Goal: Task Accomplishment & Management: Manage account settings

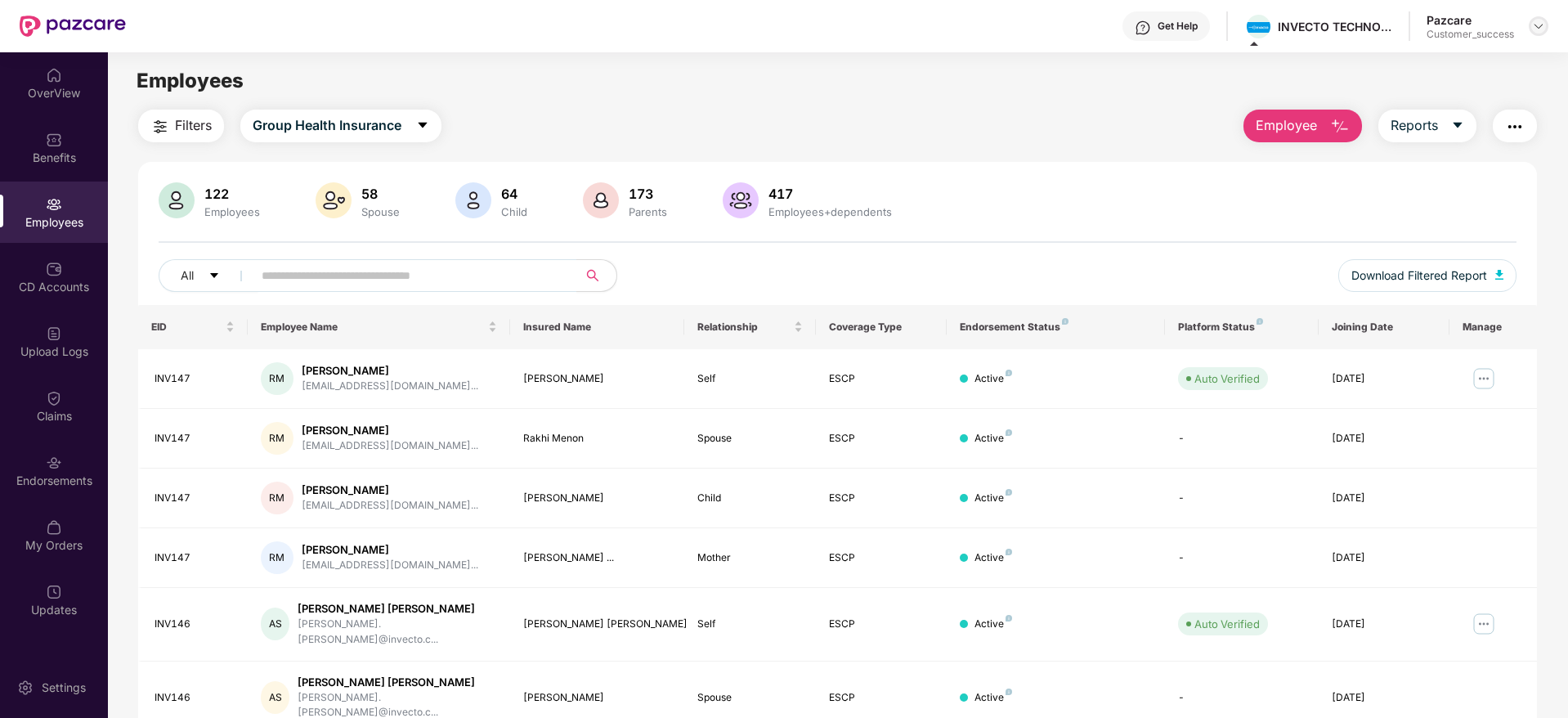
click at [1542, 17] on div at bounding box center [1538, 25] width 19 height 19
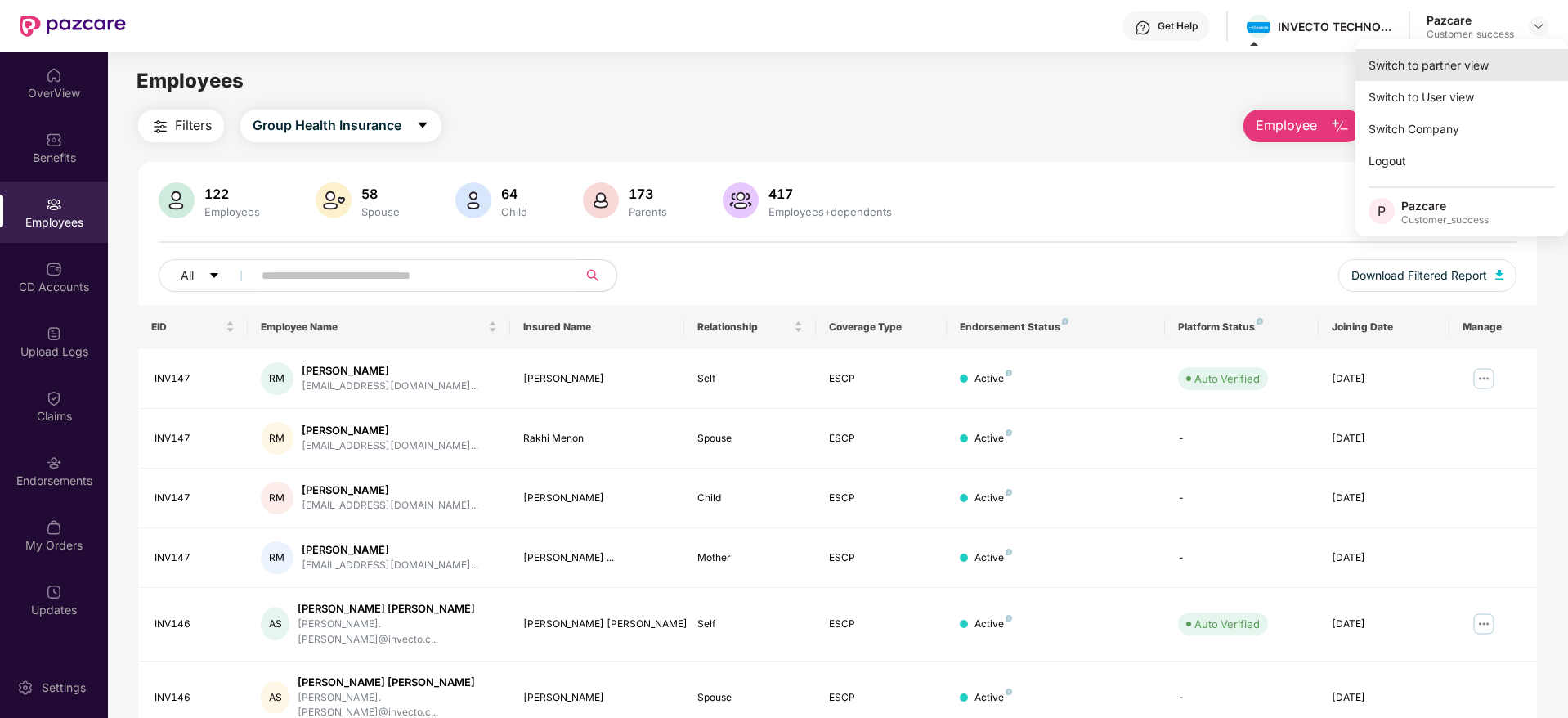
click at [1476, 57] on div "Switch to partner view" at bounding box center [1461, 65] width 213 height 32
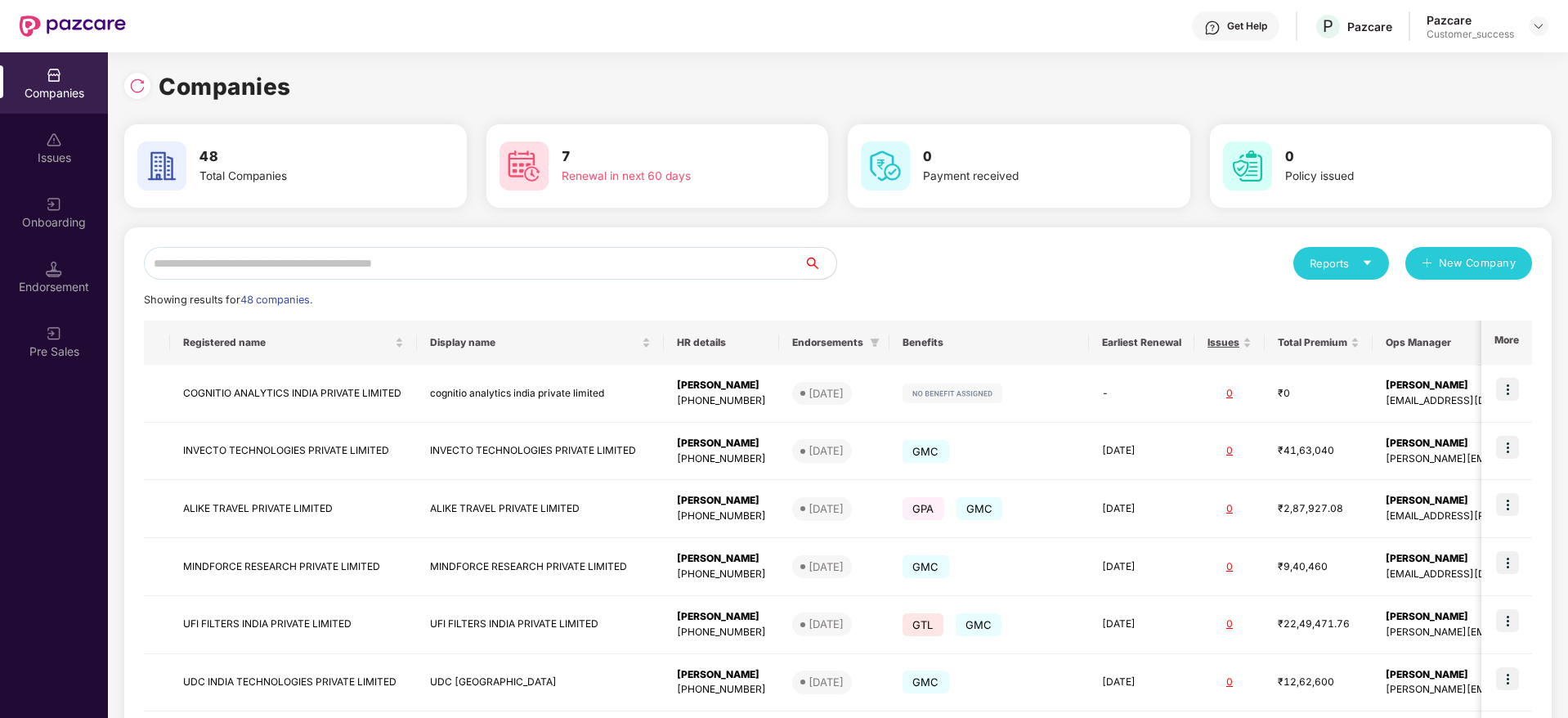
click at [548, 272] on input "text" at bounding box center [474, 263] width 660 height 33
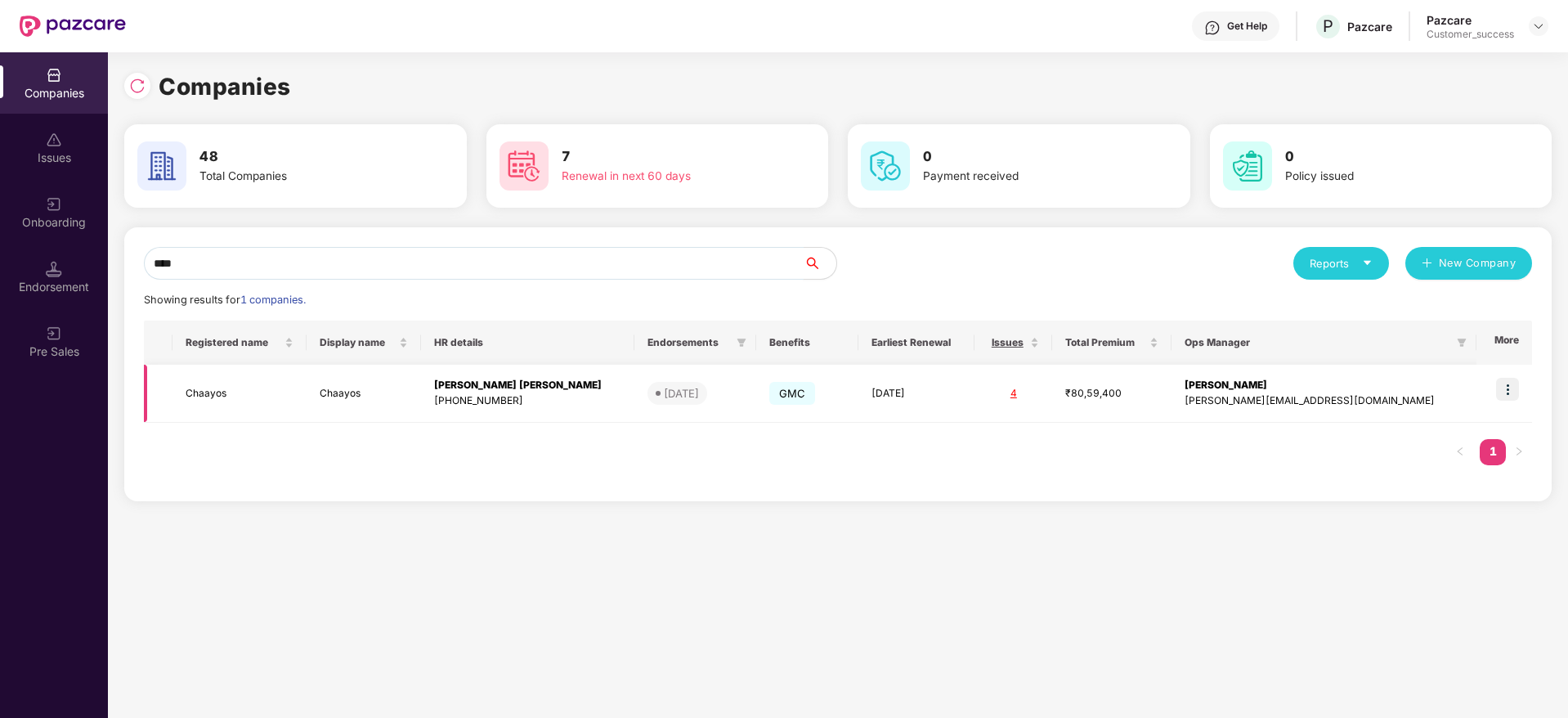
type input "****"
click at [1515, 386] on img at bounding box center [1507, 389] width 23 height 23
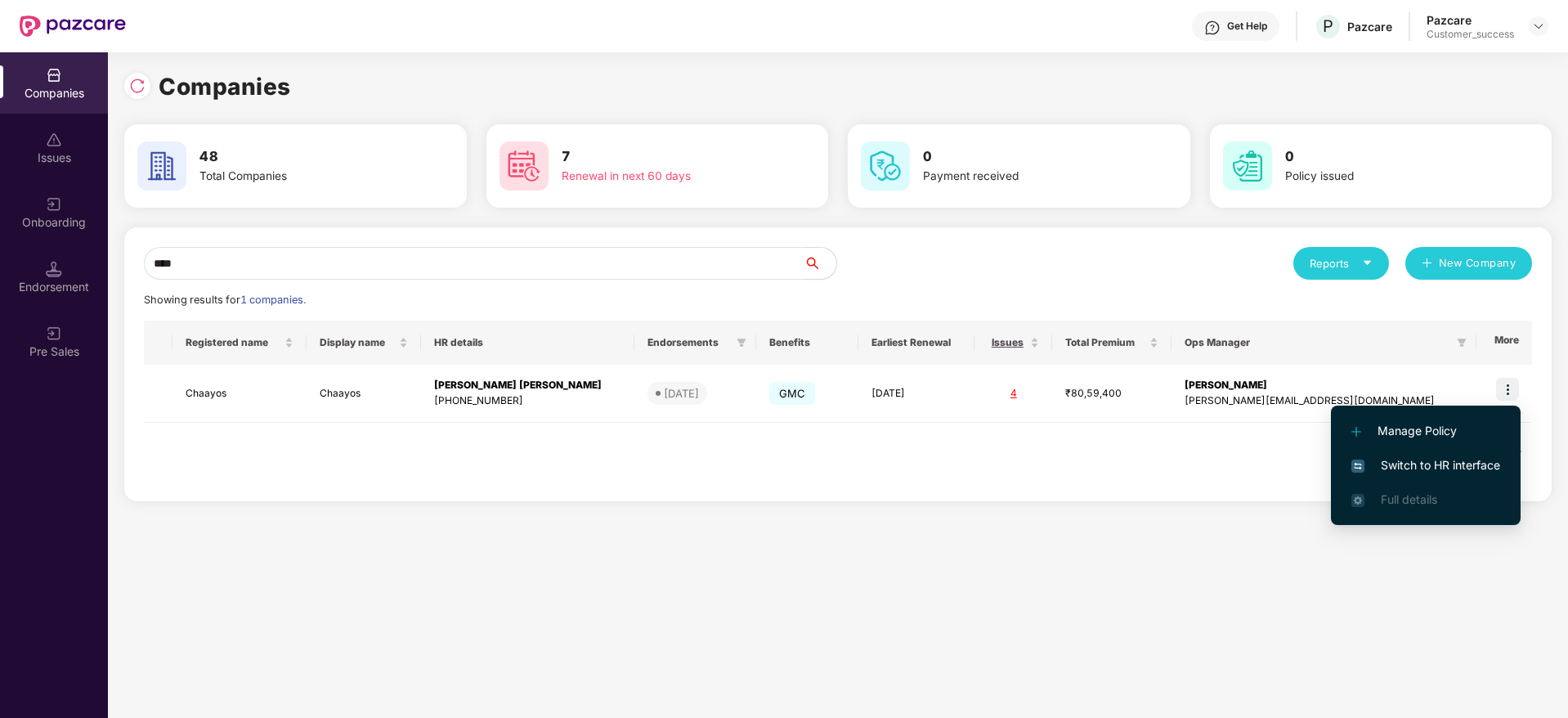
click at [1412, 449] on li "Switch to HR interface" at bounding box center [1425, 465] width 189 height 35
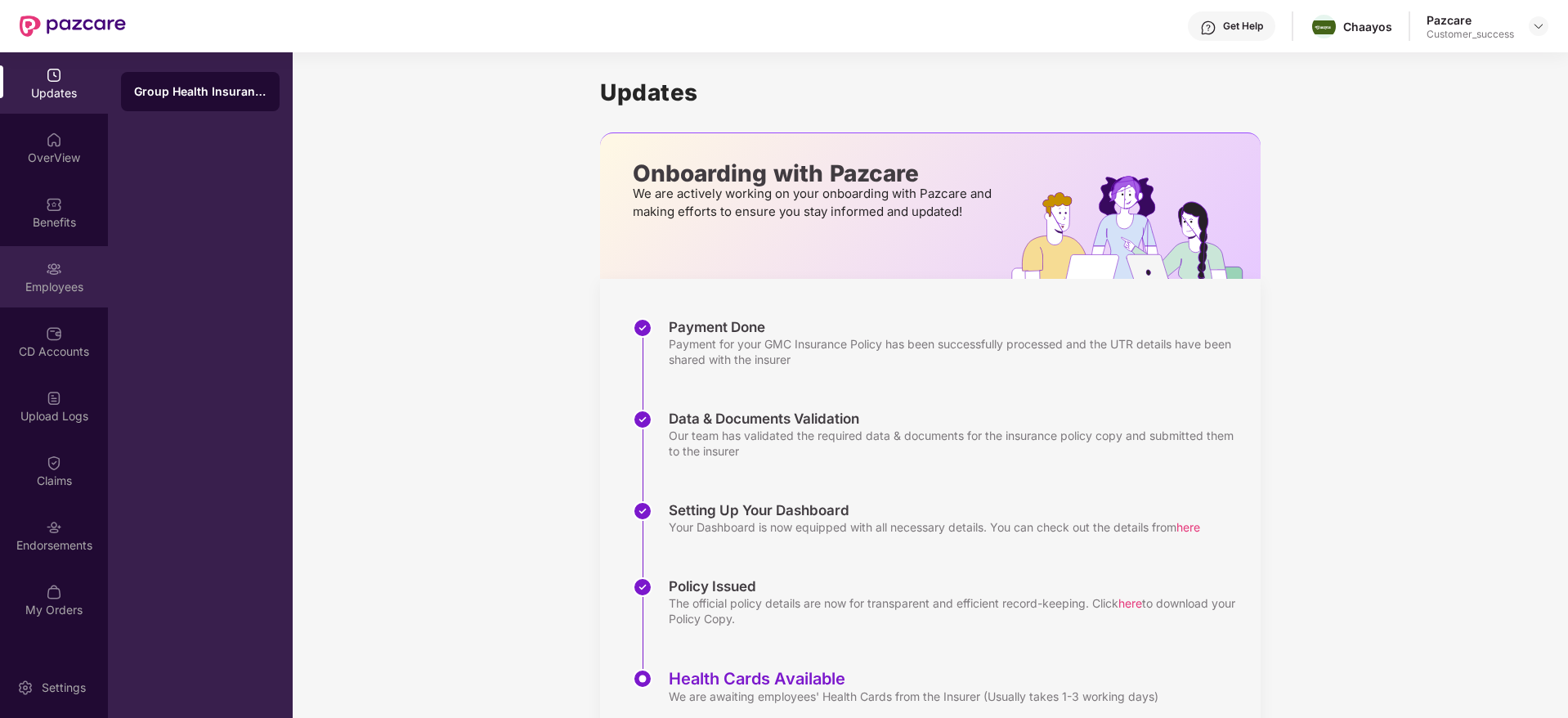
click at [44, 258] on div "Employees" at bounding box center [54, 276] width 108 height 61
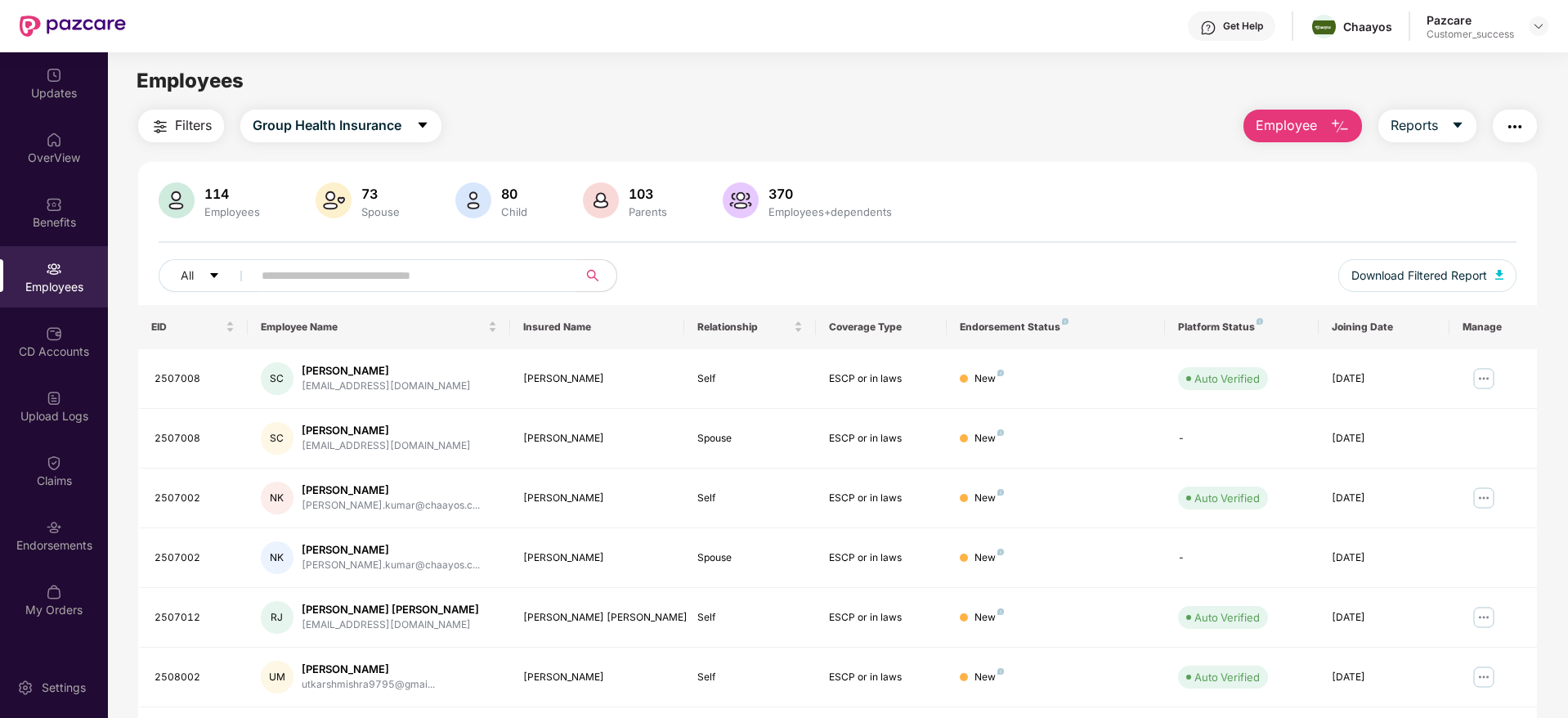
click at [304, 275] on input "text" at bounding box center [408, 275] width 294 height 24
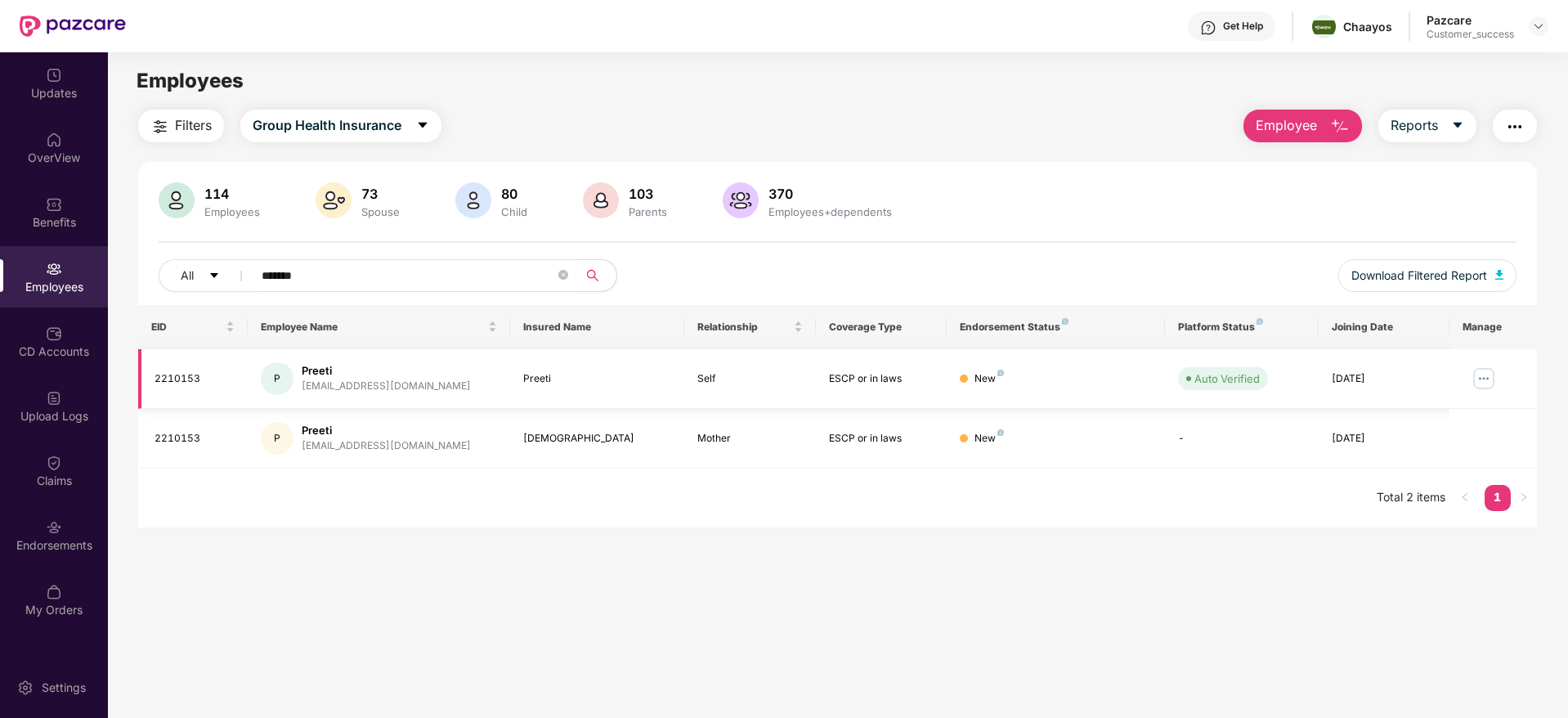
type input "*******"
click at [1483, 377] on img at bounding box center [1483, 378] width 26 height 26
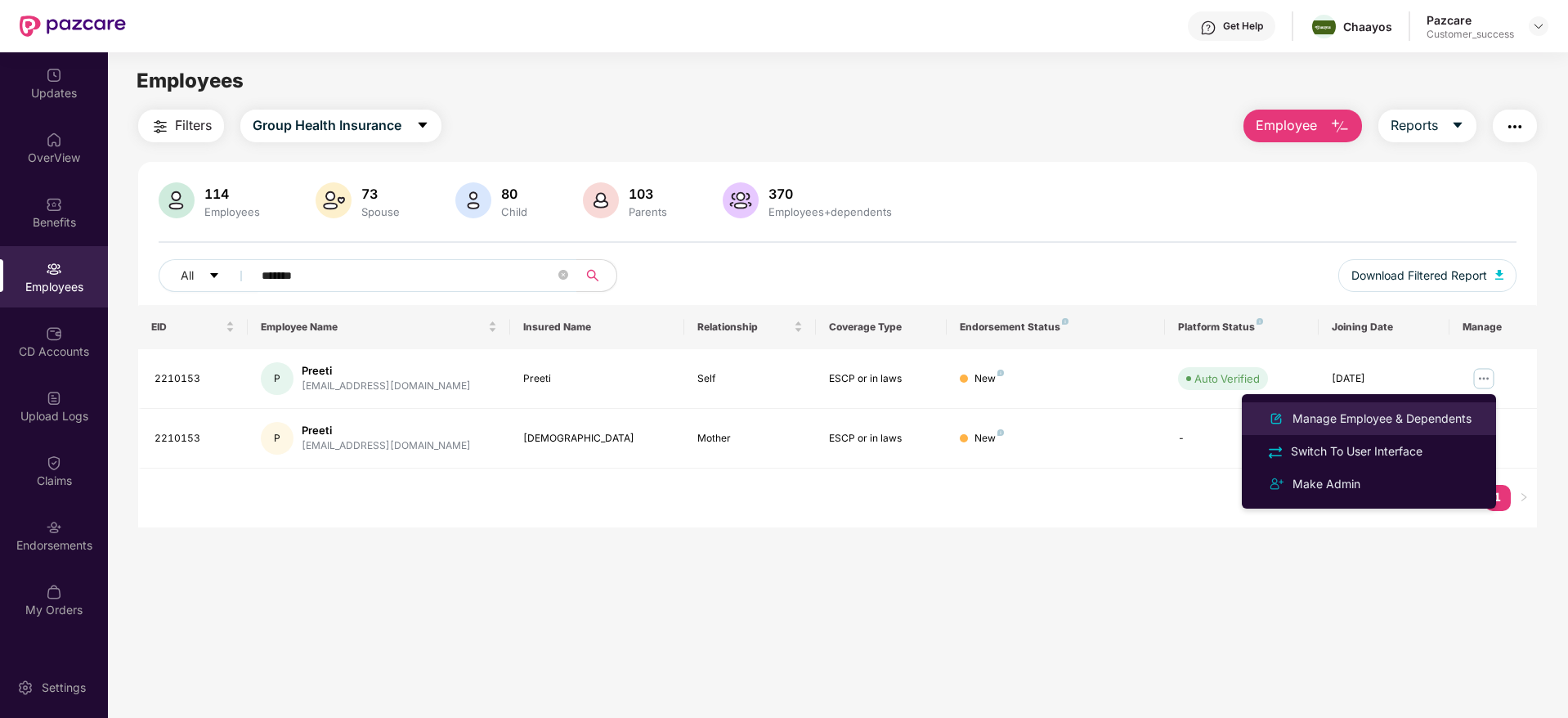
click at [1328, 419] on div "Manage Employee & Dependents" at bounding box center [1381, 418] width 186 height 18
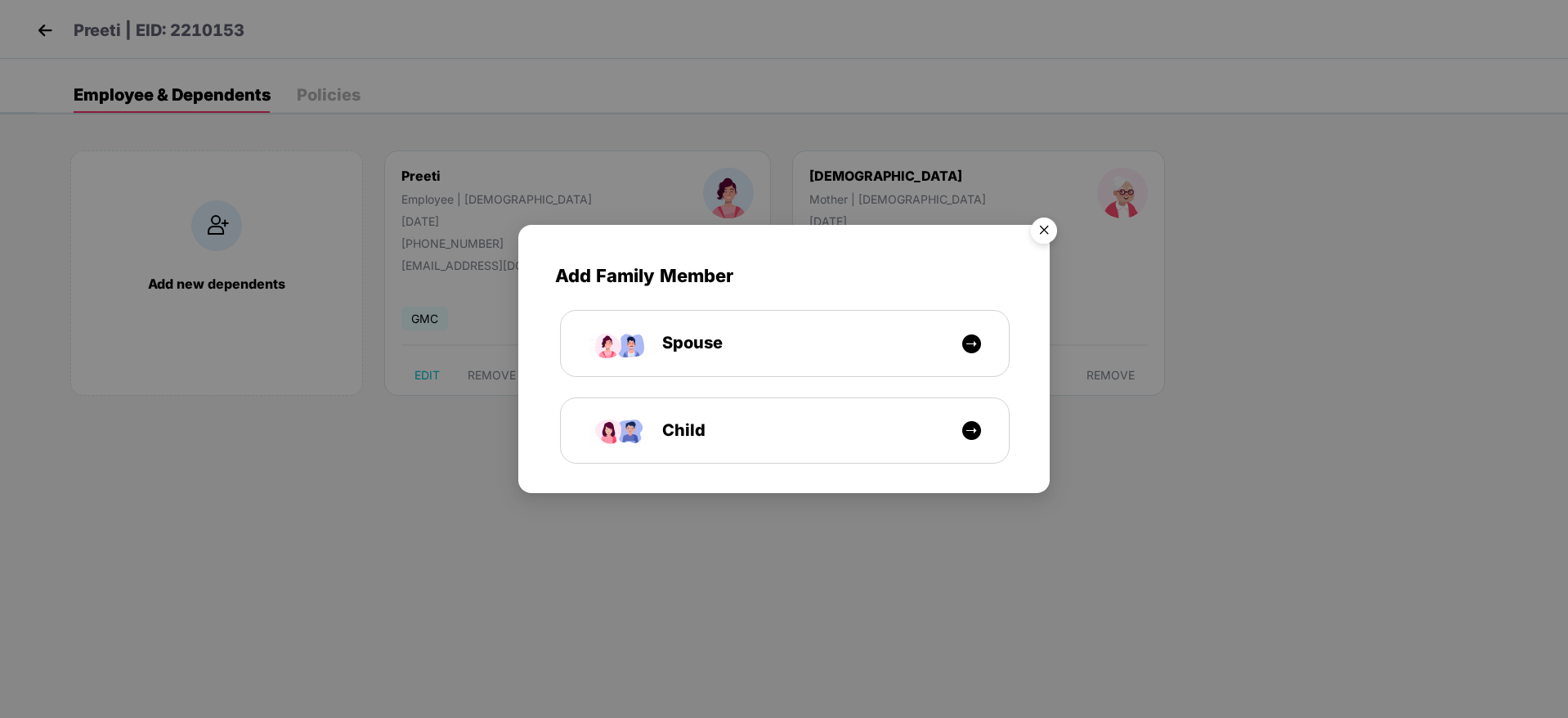
click at [1030, 234] on img "Close" at bounding box center [1044, 233] width 45 height 45
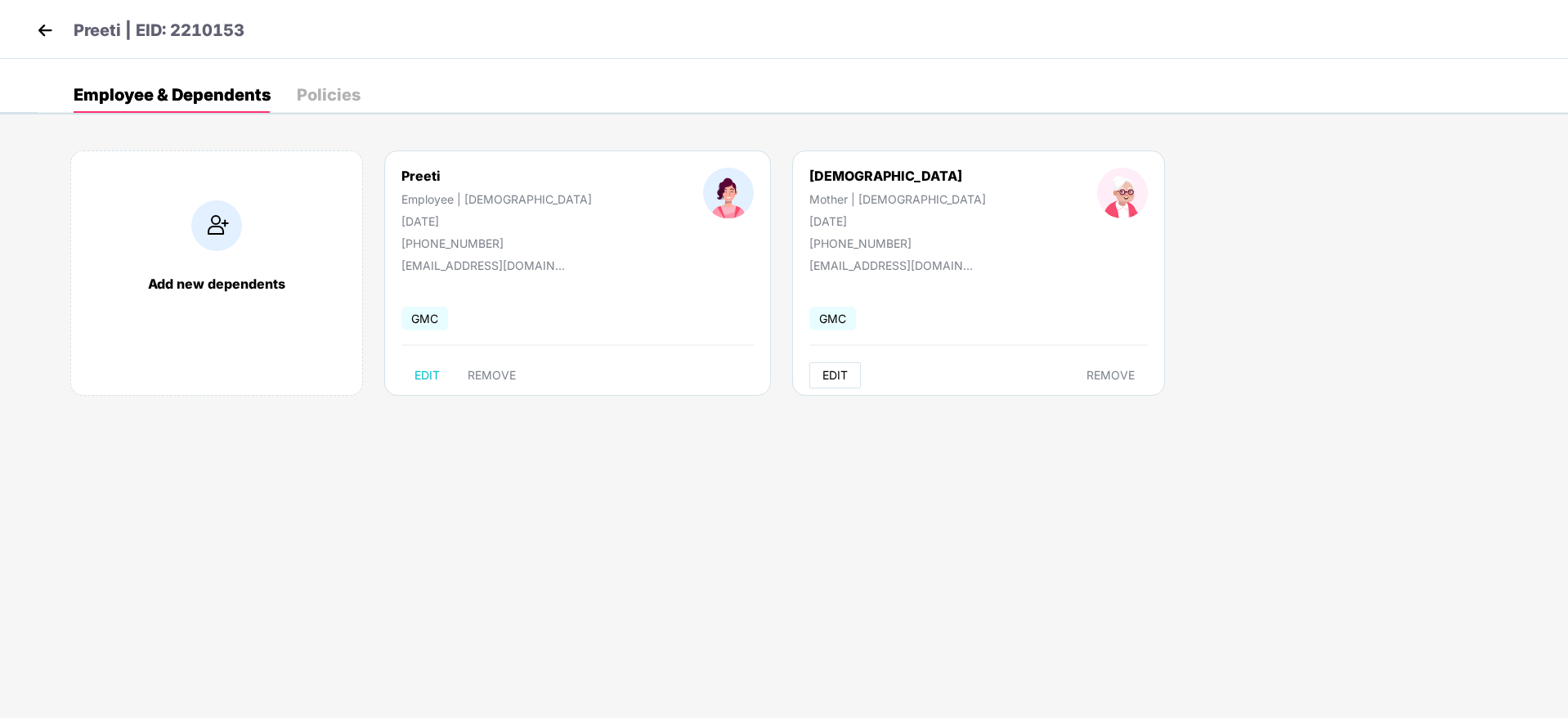
click at [822, 375] on span "EDIT" at bounding box center [834, 375] width 25 height 13
select select "******"
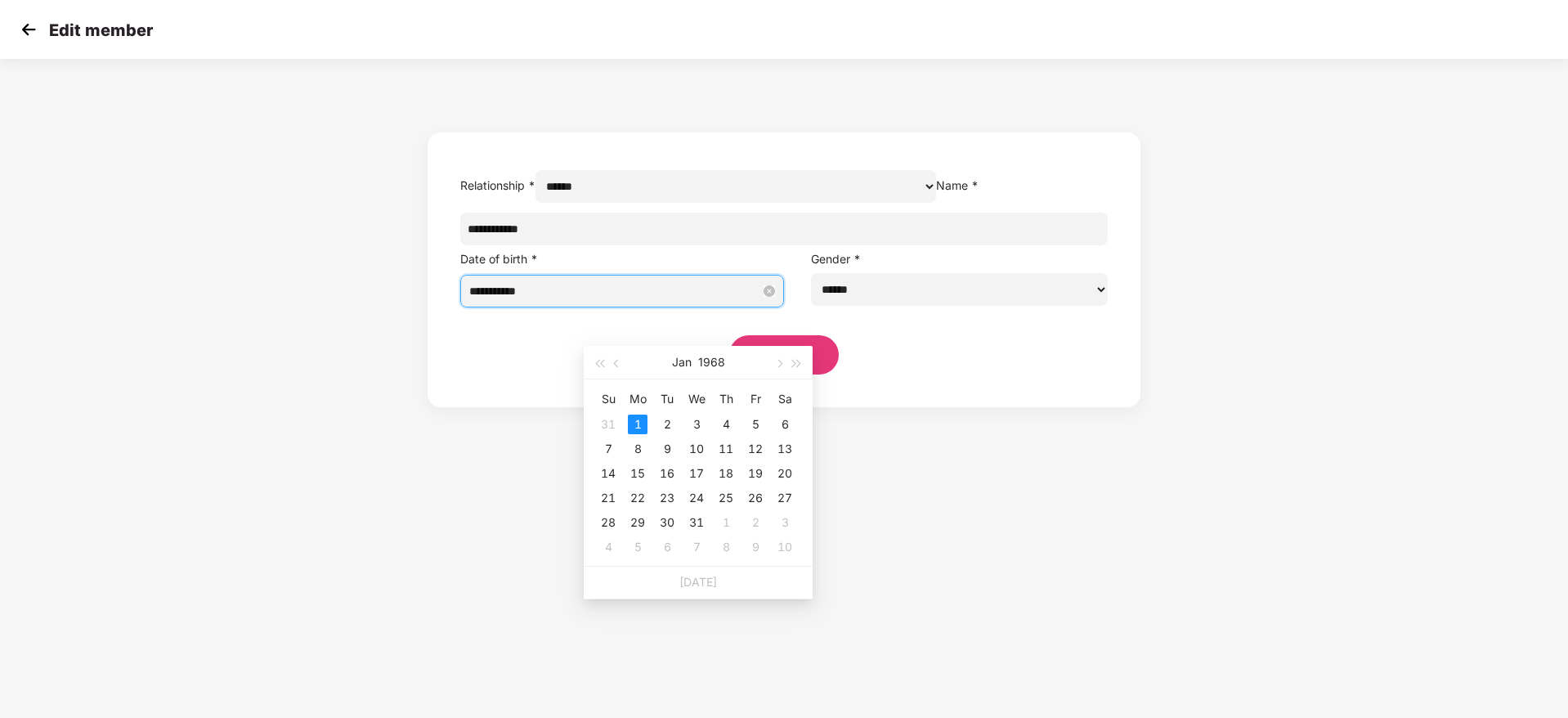
click at [676, 300] on input "**********" at bounding box center [615, 290] width 291 height 18
click at [805, 361] on button "button" at bounding box center [797, 362] width 18 height 33
type input "**********"
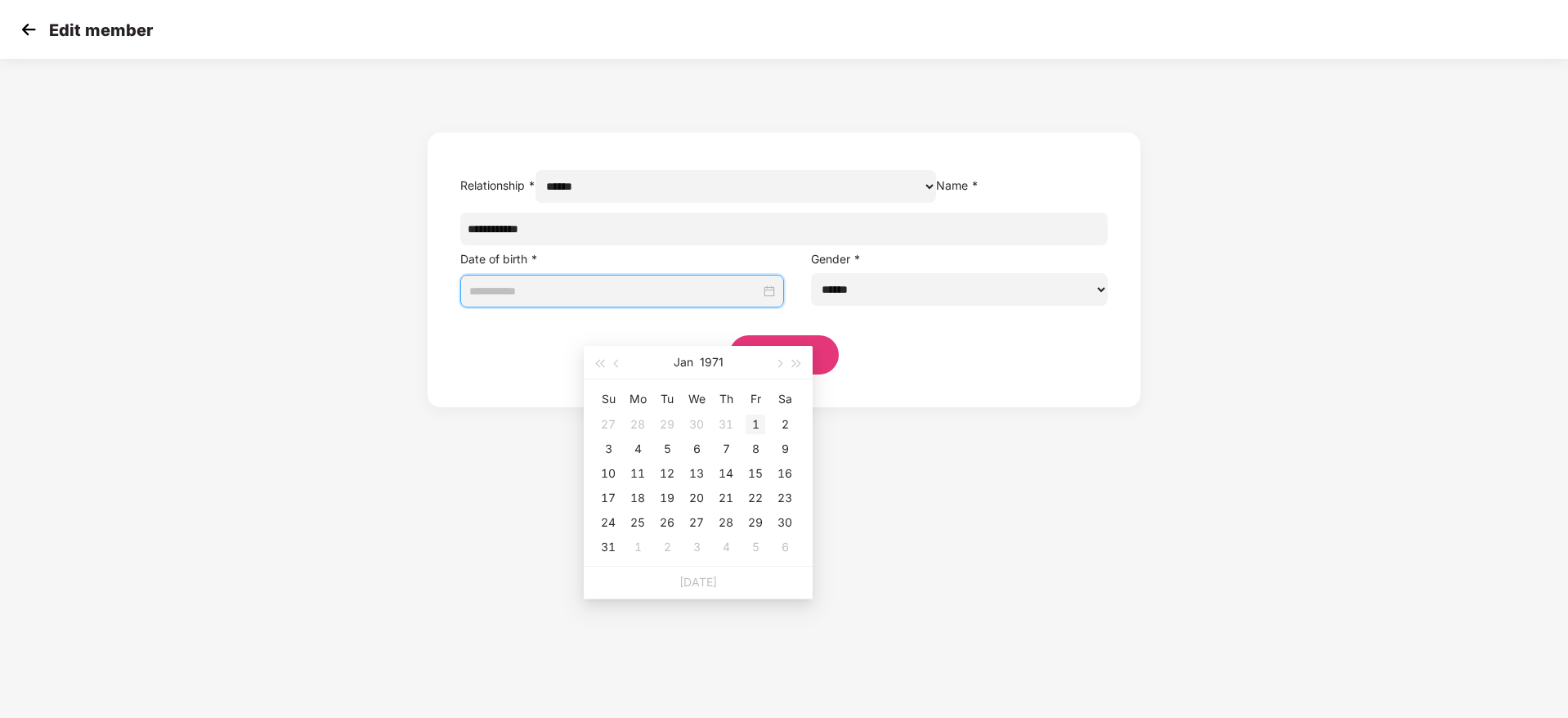
click at [762, 424] on div "1" at bounding box center [755, 424] width 19 height 19
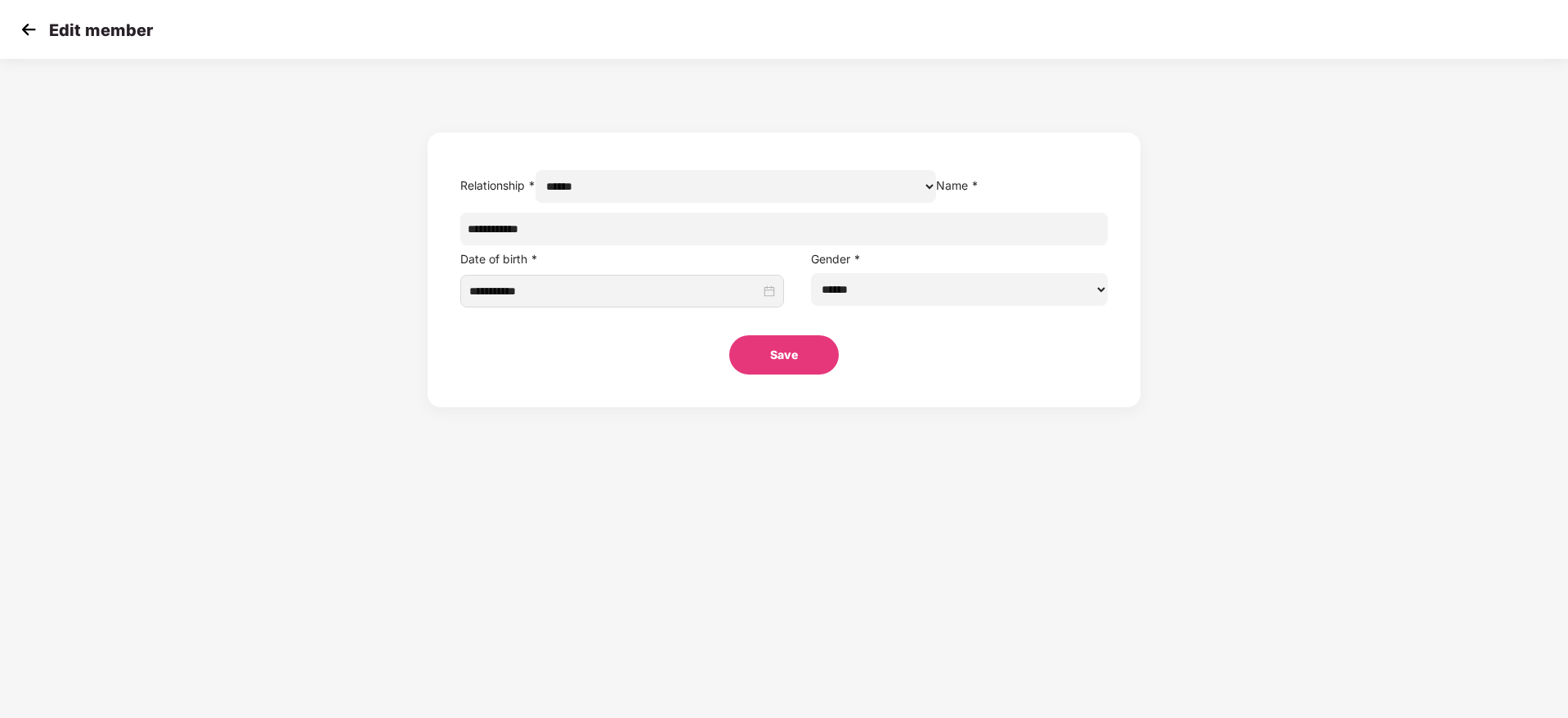
click at [24, 29] on img at bounding box center [28, 29] width 24 height 24
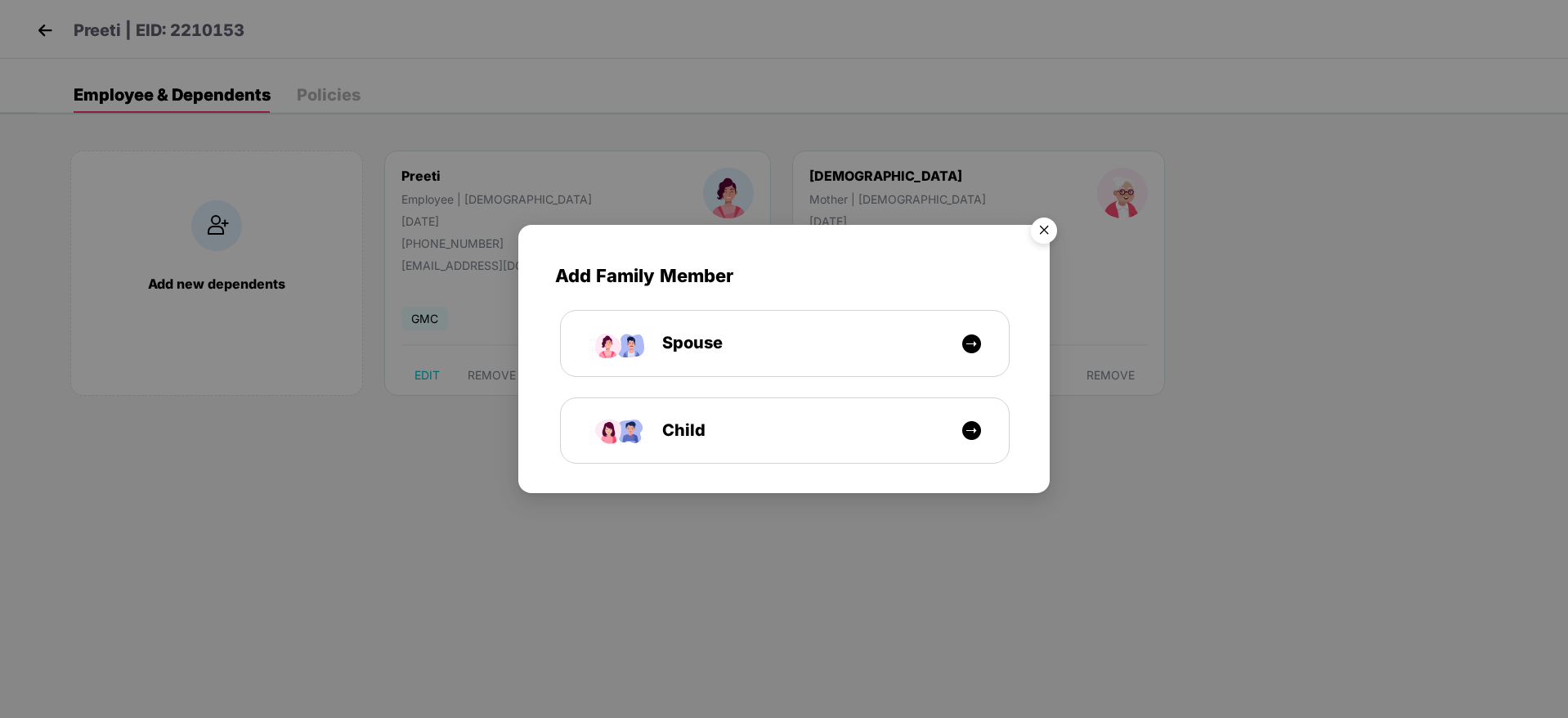
click at [1044, 236] on img "Close" at bounding box center [1044, 233] width 45 height 45
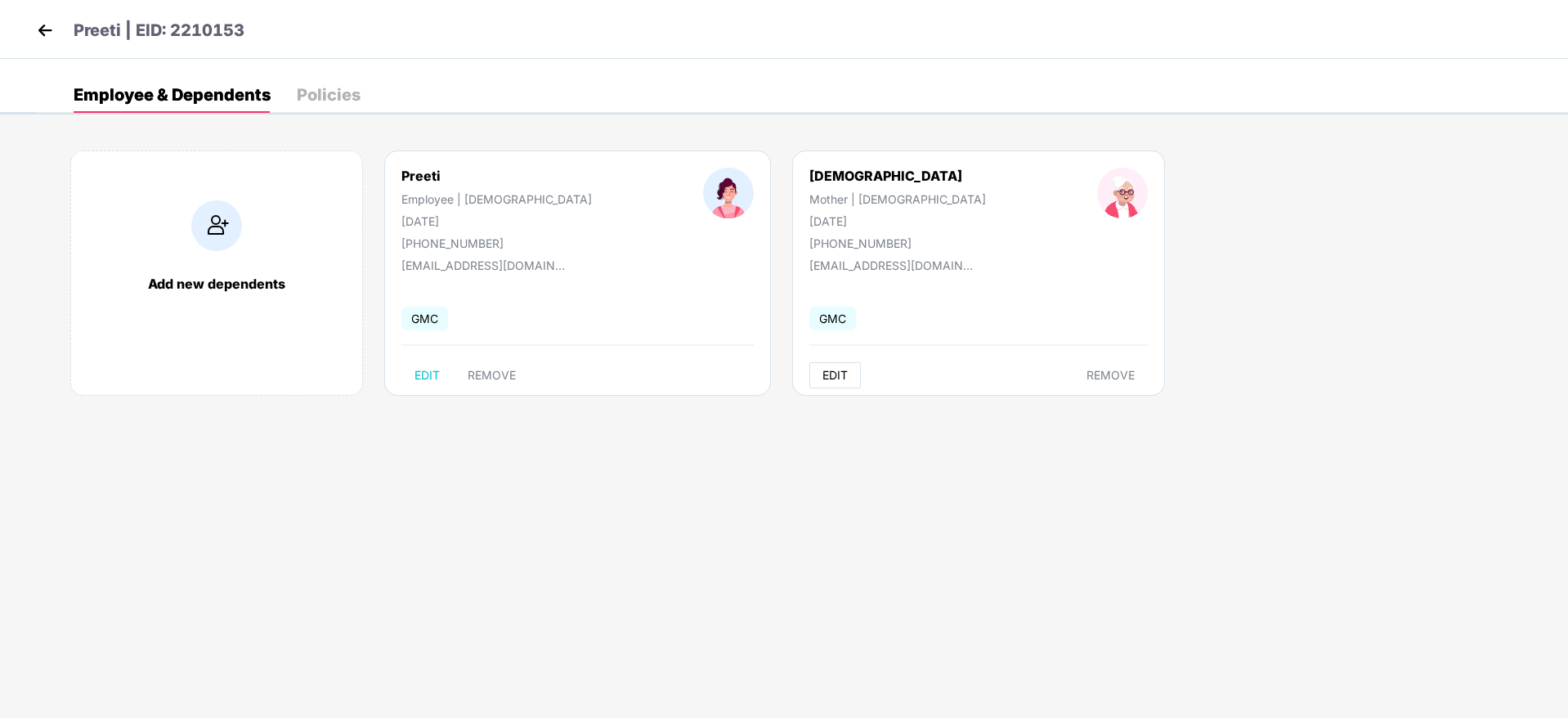
click at [822, 369] on span "EDIT" at bounding box center [834, 375] width 25 height 13
select select "******"
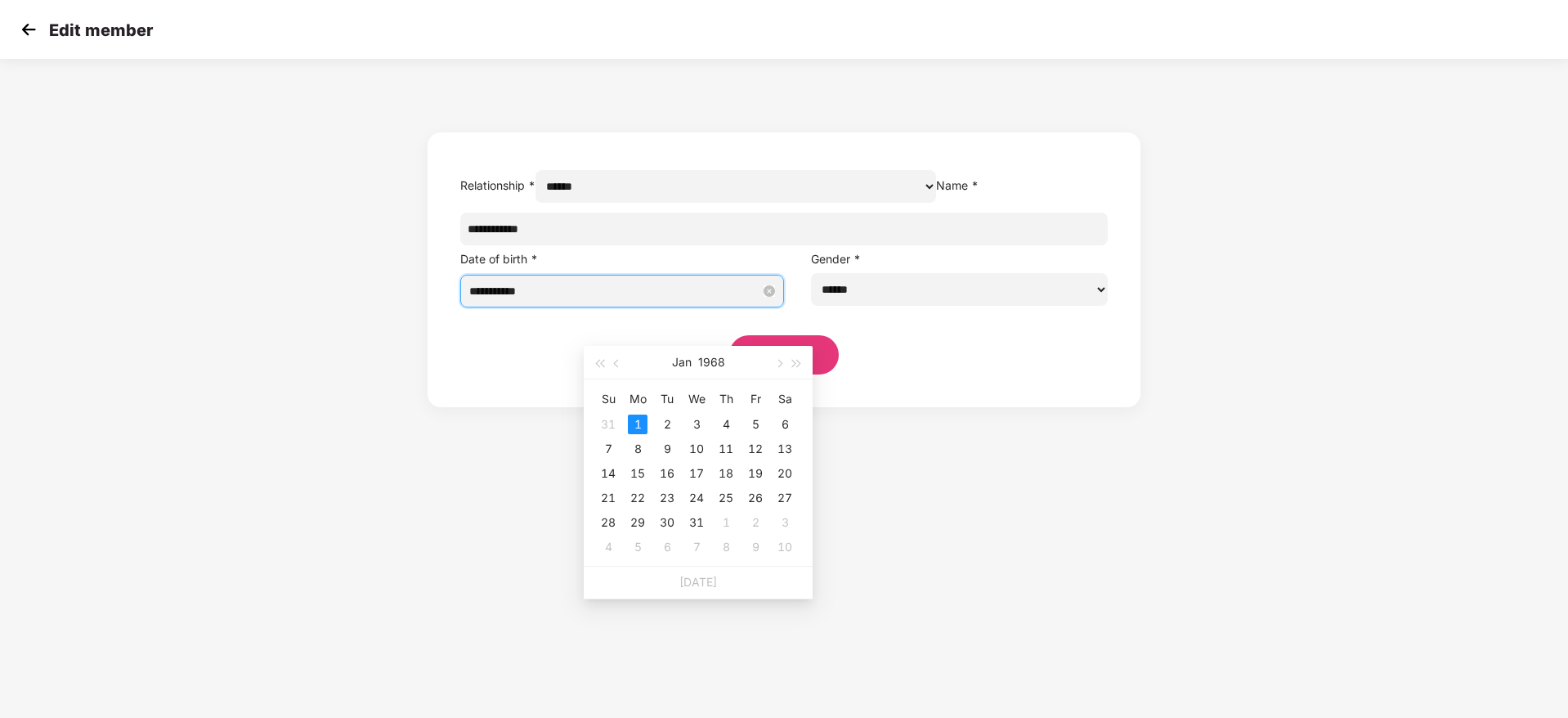
click at [696, 300] on input "**********" at bounding box center [615, 290] width 291 height 18
click at [792, 364] on span "button" at bounding box center [797, 364] width 8 height 8
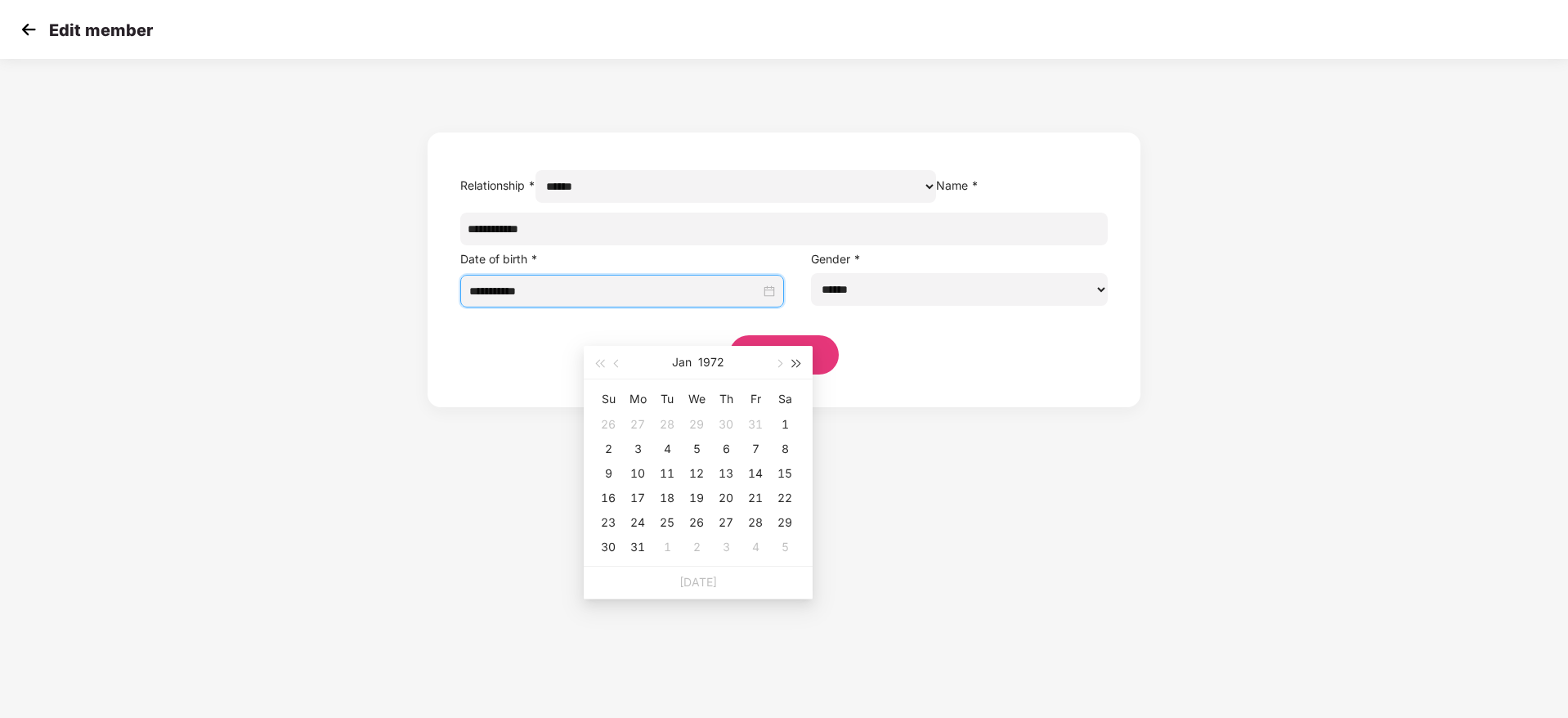
click at [792, 364] on span "button" at bounding box center [797, 364] width 8 height 8
click at [602, 369] on button "button" at bounding box center [599, 362] width 18 height 33
type input "**********"
click at [761, 423] on div "1" at bounding box center [755, 424] width 19 height 19
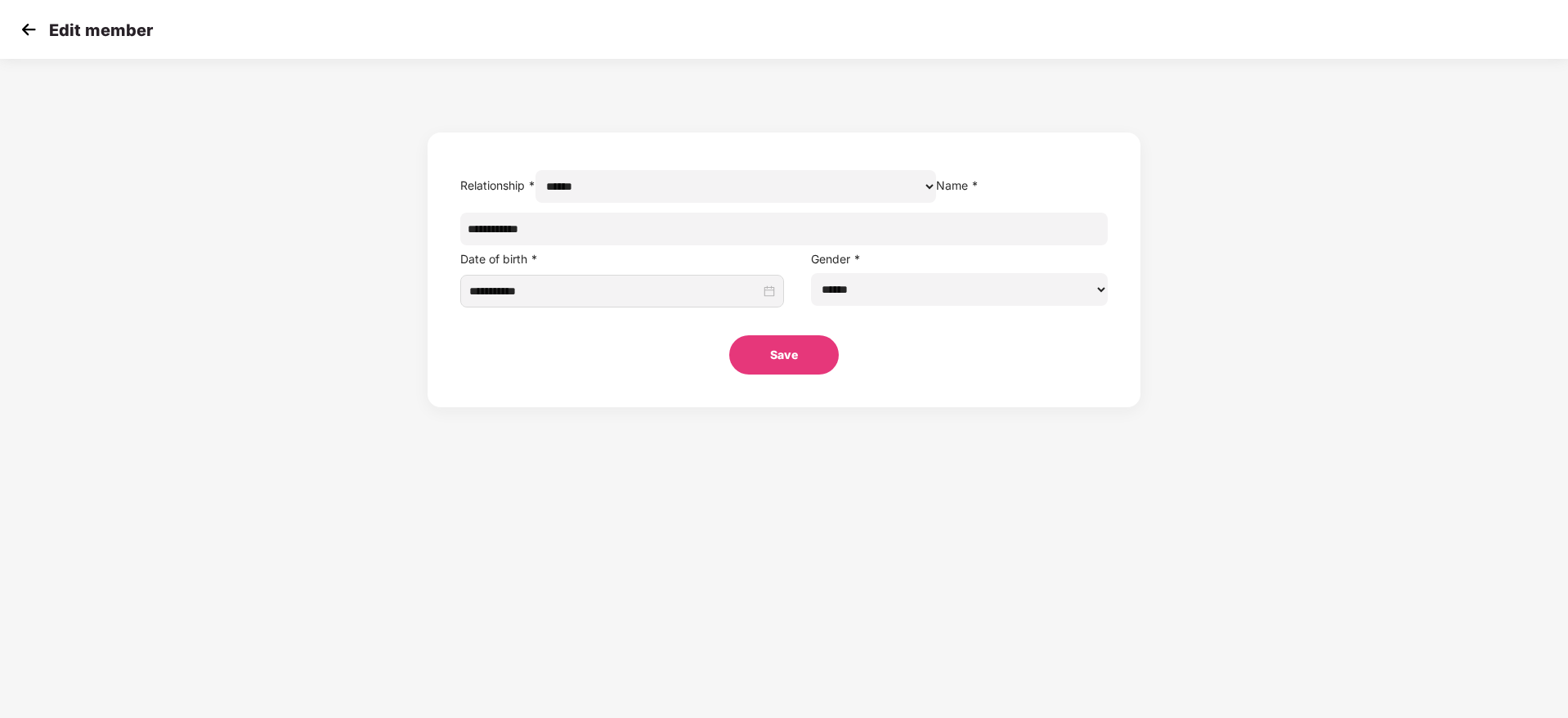
click at [798, 375] on button "Save" at bounding box center [784, 354] width 109 height 40
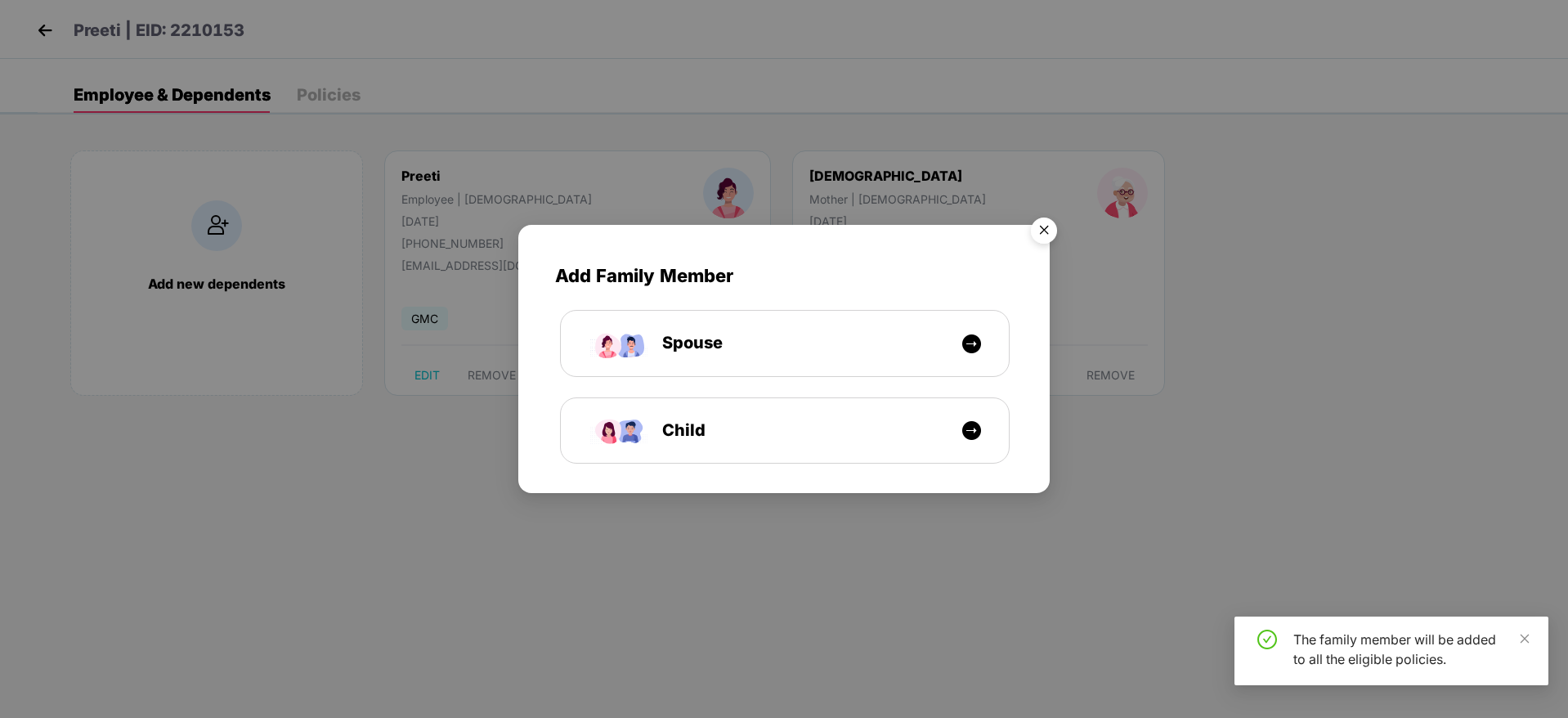
click at [1052, 236] on img "Close" at bounding box center [1044, 233] width 45 height 45
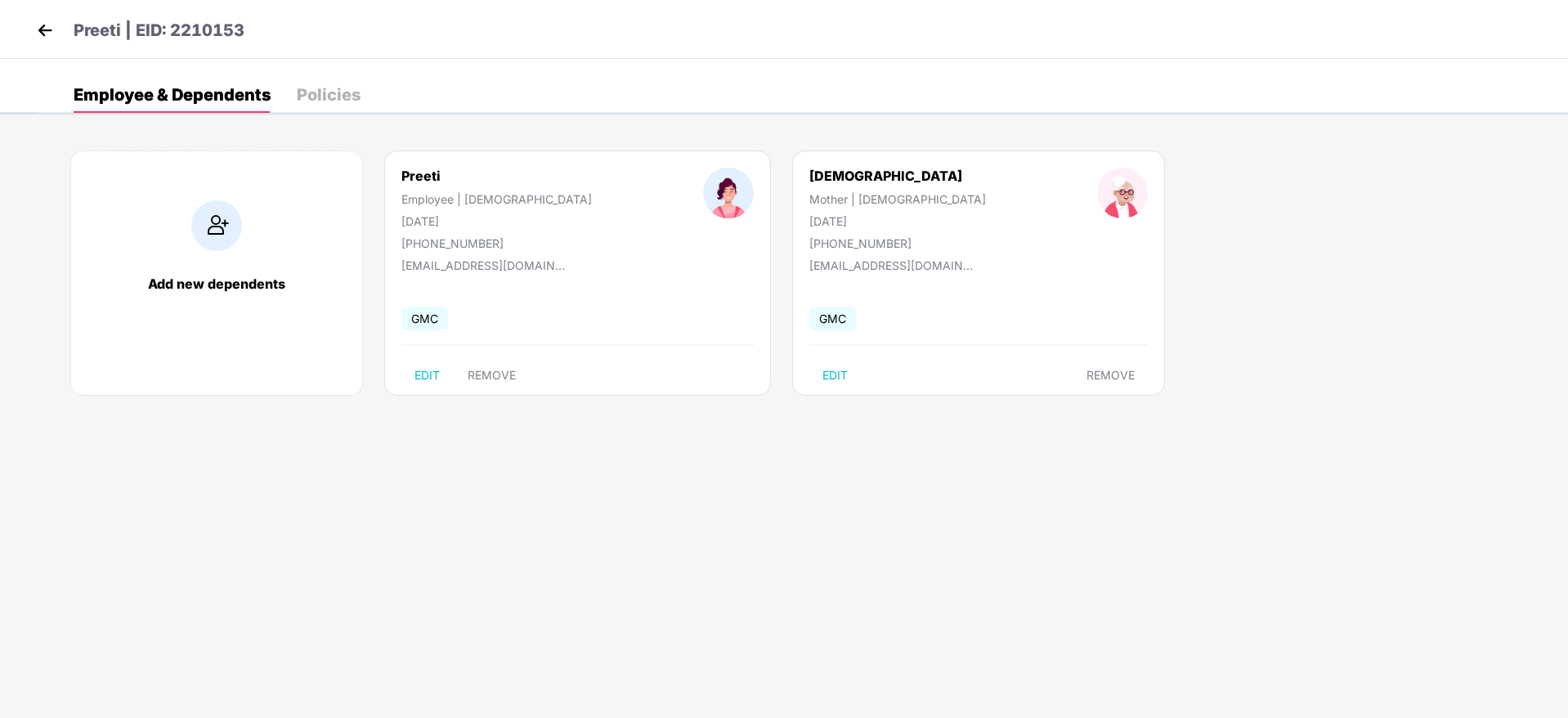
click at [45, 27] on img at bounding box center [45, 29] width 24 height 24
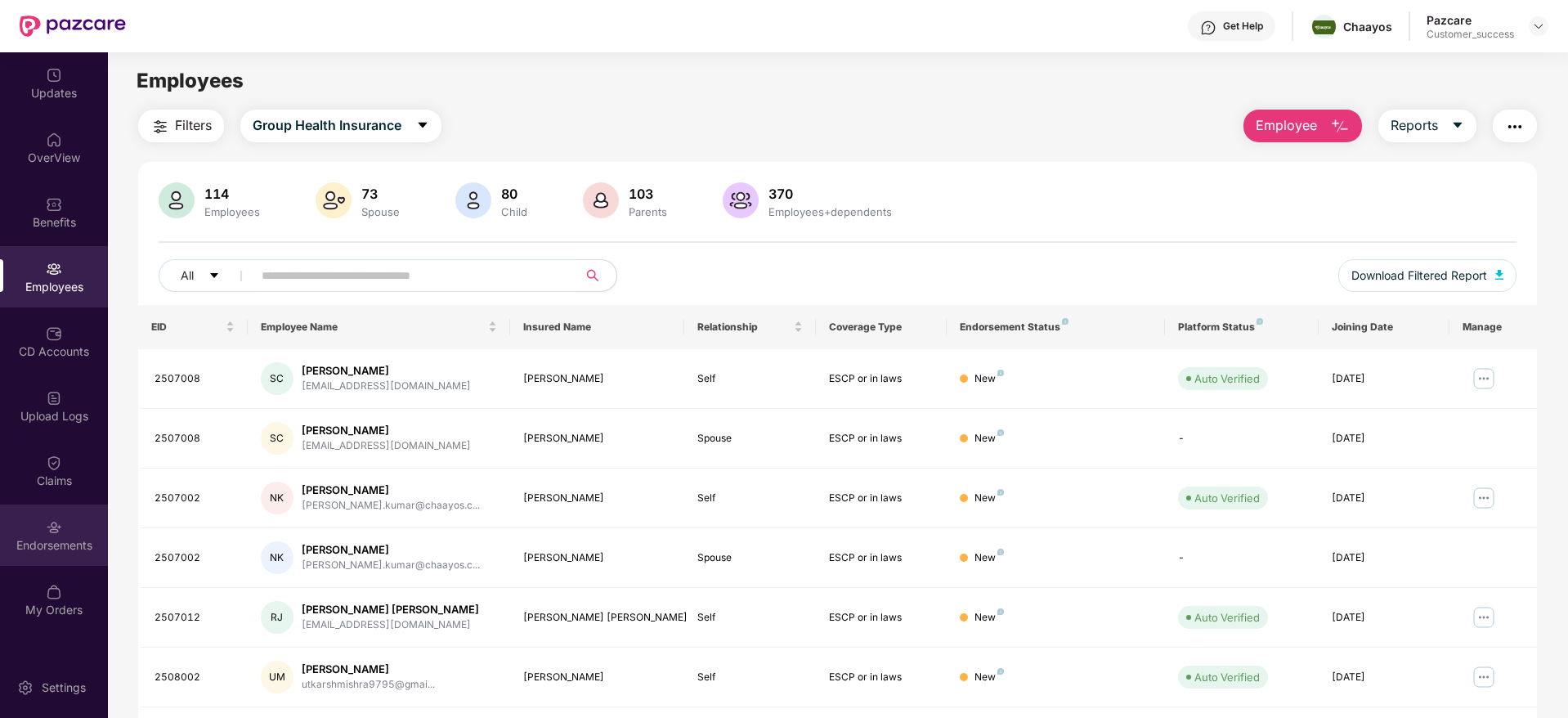
click at [53, 534] on img at bounding box center [53, 527] width 16 height 16
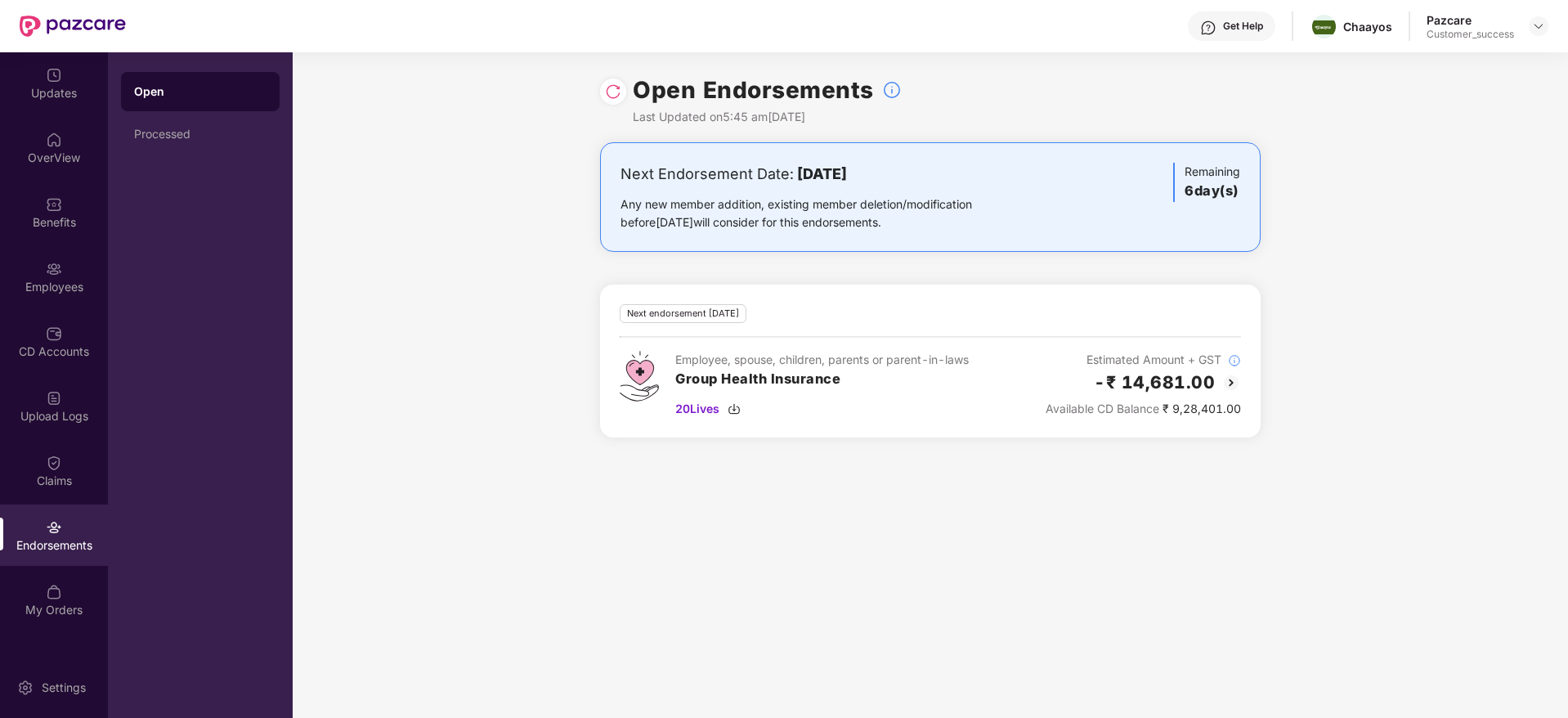
click at [613, 90] on img at bounding box center [612, 91] width 16 height 16
click at [605, 88] on img at bounding box center [612, 91] width 16 height 16
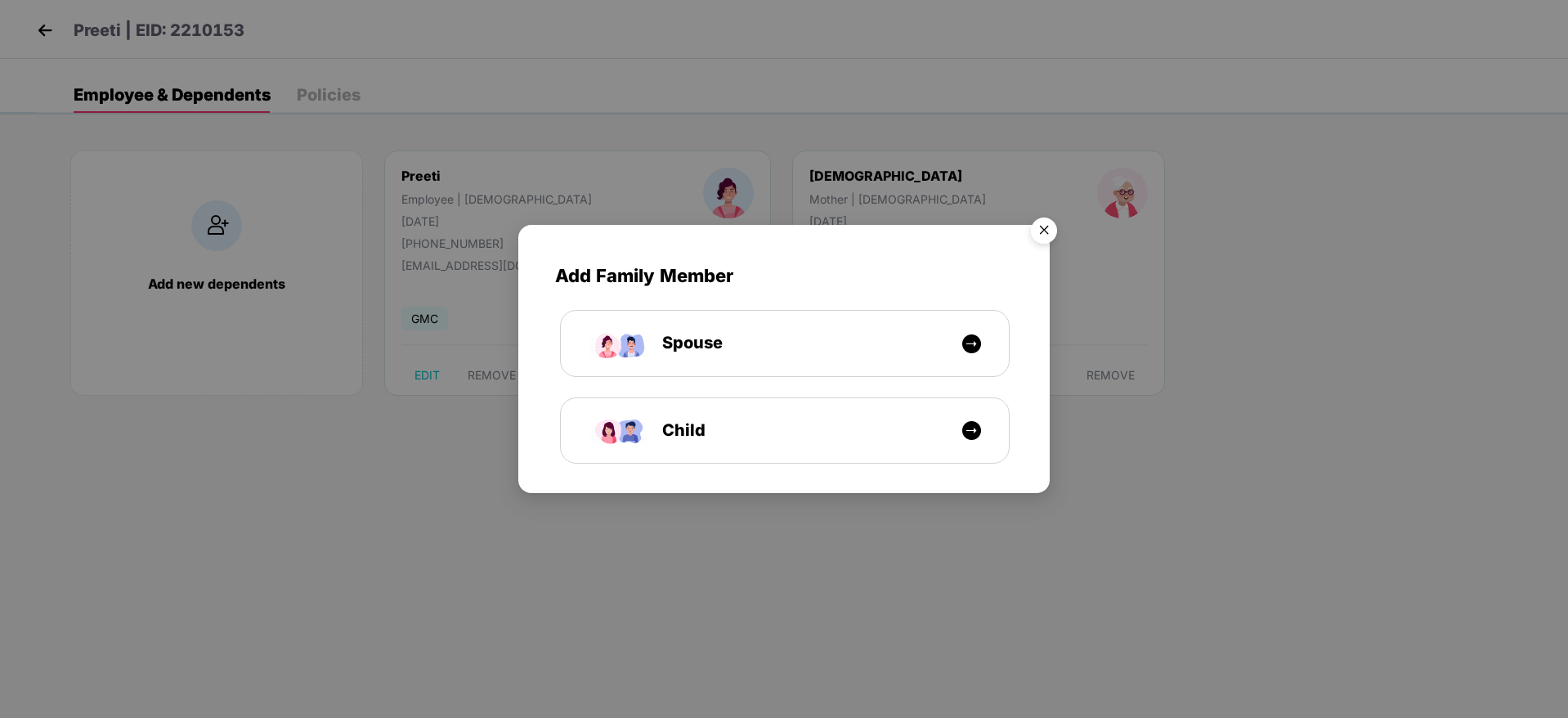
click at [1053, 231] on img "Close" at bounding box center [1044, 233] width 45 height 45
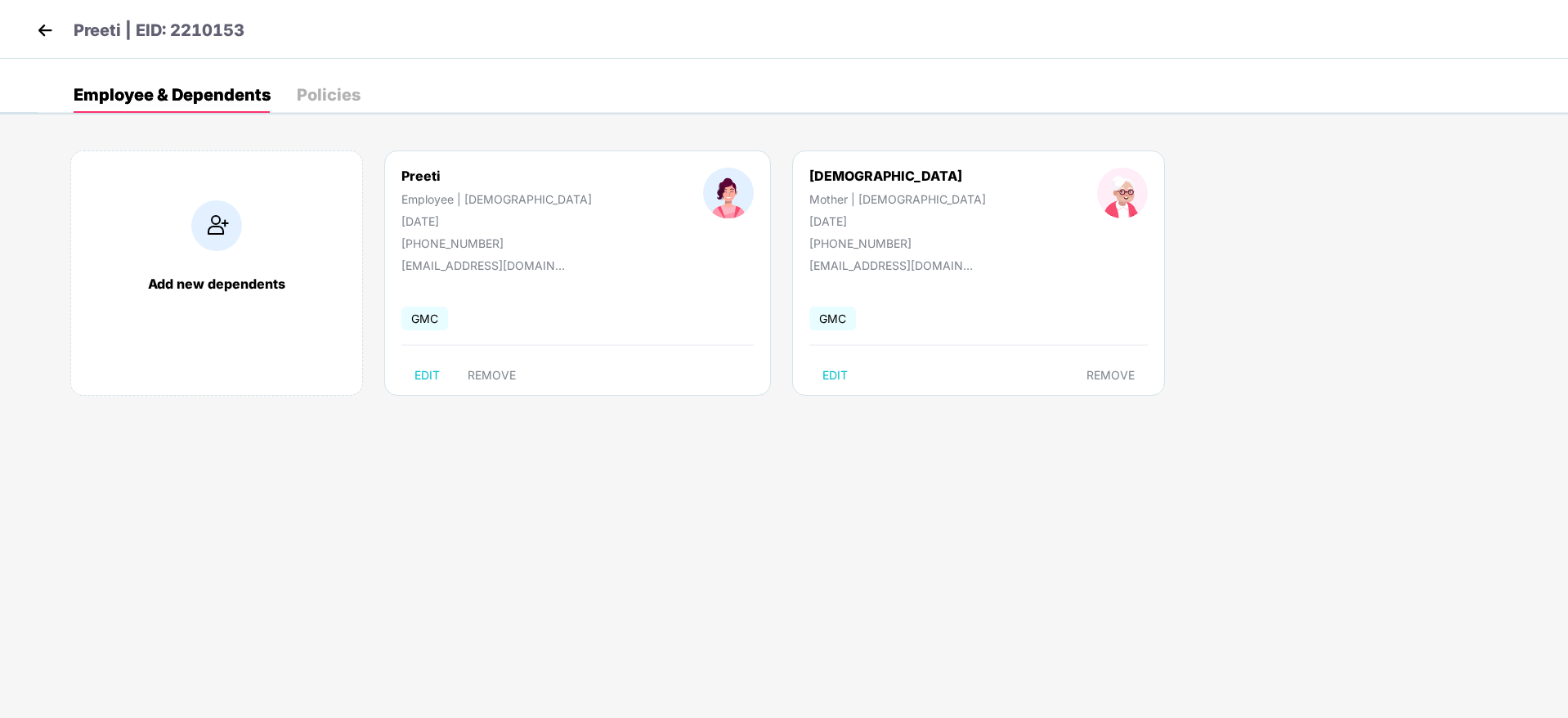
click at [30, 38] on div "Preeti | EID: 2210153" at bounding box center [784, 29] width 1568 height 59
click at [49, 27] on img at bounding box center [45, 29] width 24 height 24
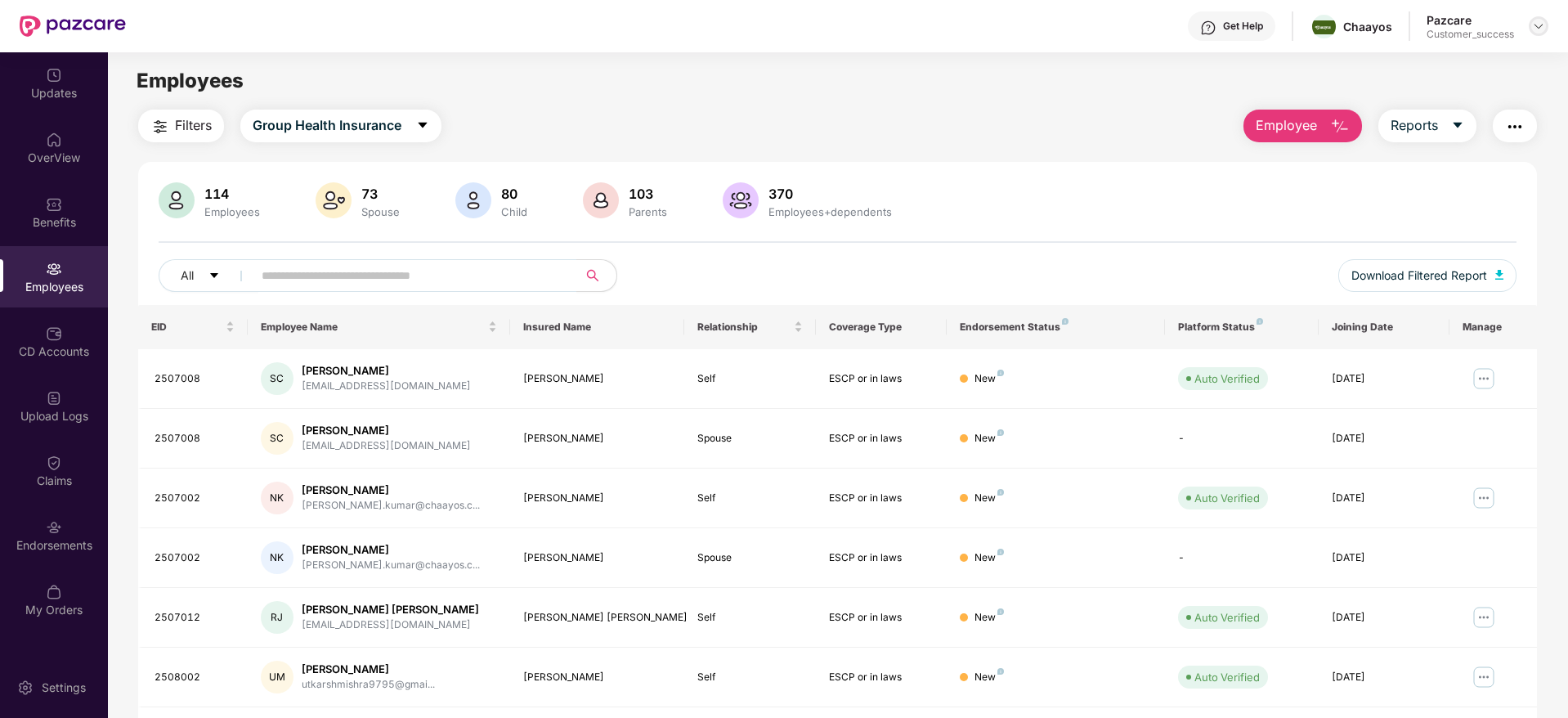
click at [1535, 28] on img at bounding box center [1539, 26] width 13 height 13
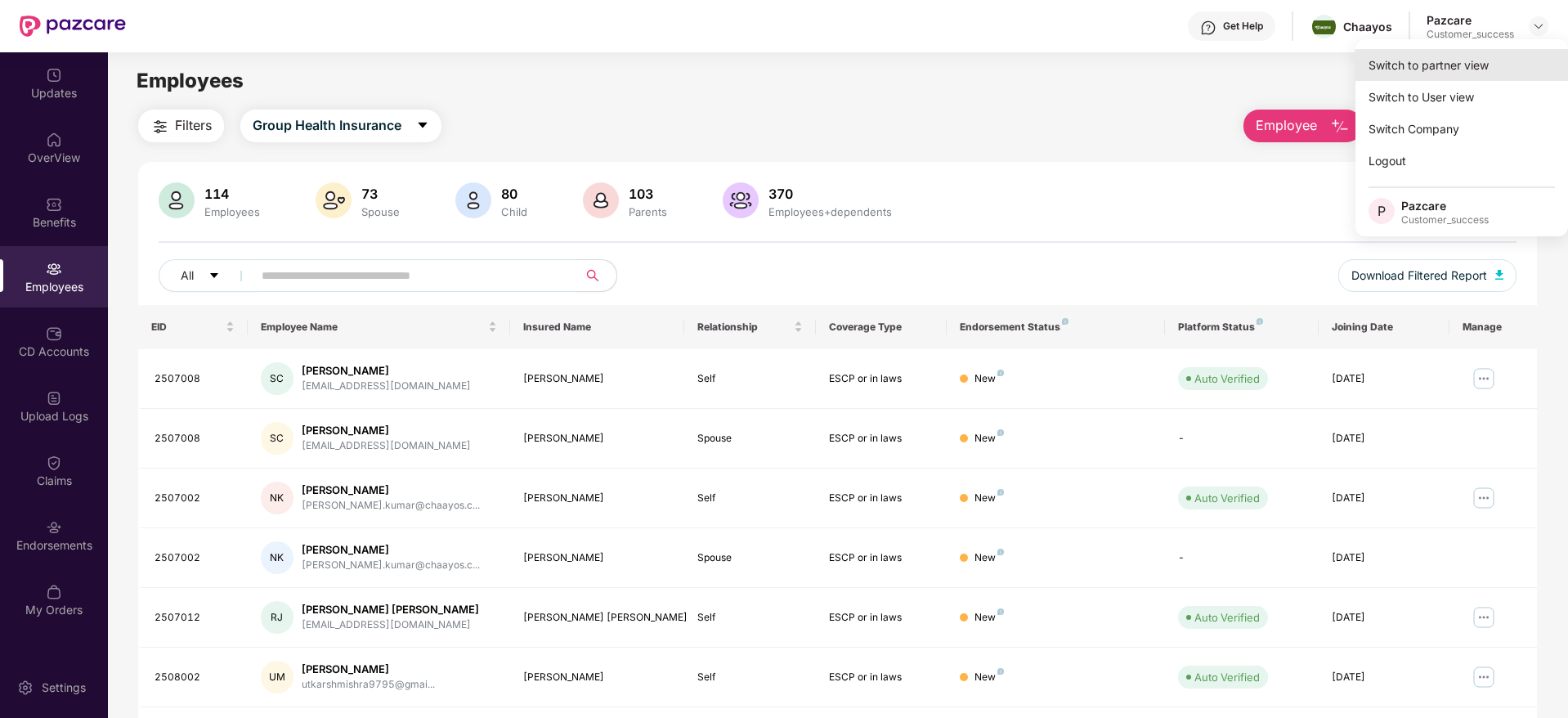
click at [1442, 72] on div "Switch to partner view" at bounding box center [1461, 65] width 213 height 32
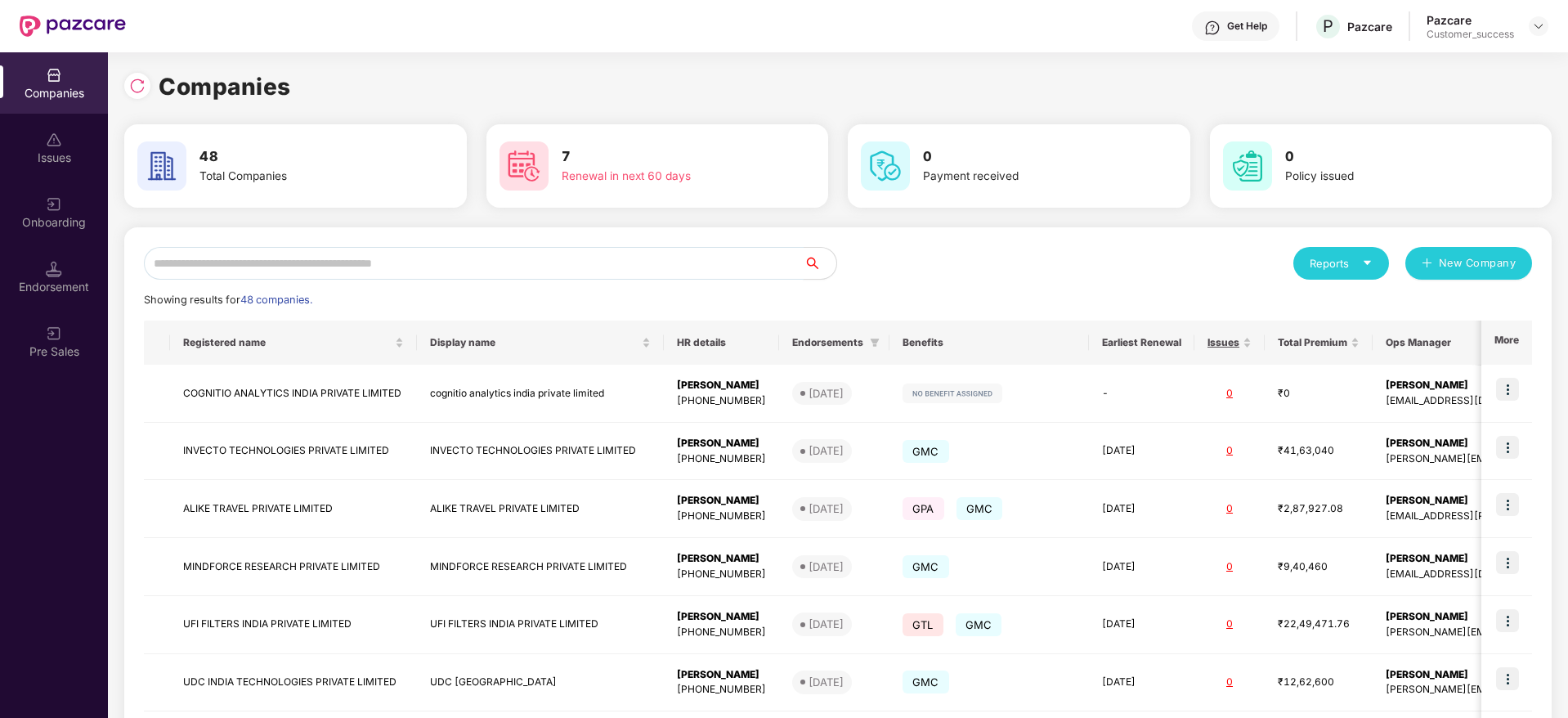
click at [573, 258] on input "text" at bounding box center [474, 263] width 660 height 33
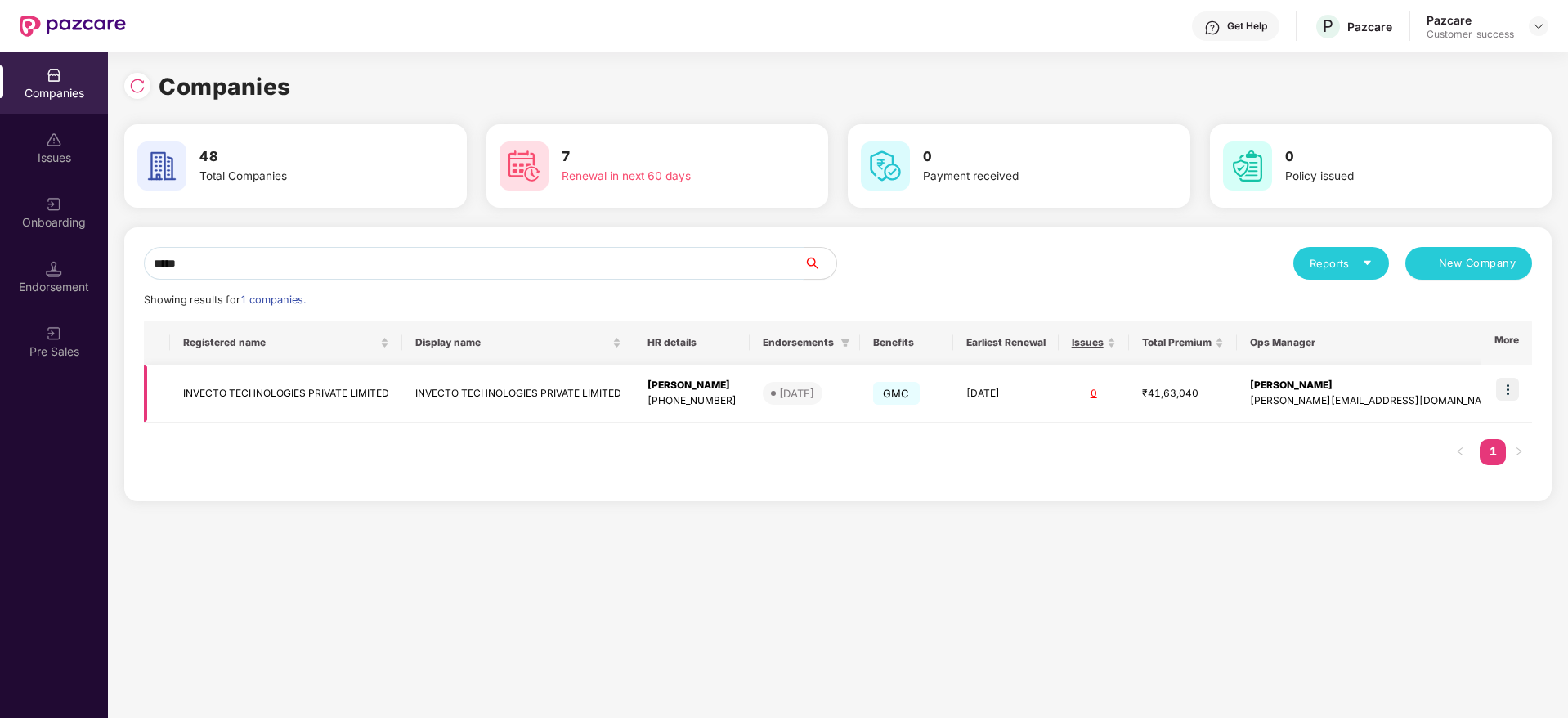
type input "*****"
click at [302, 399] on td "INVECTO TECHNOLOGIES PRIVATE LIMITED" at bounding box center [286, 393] width 232 height 58
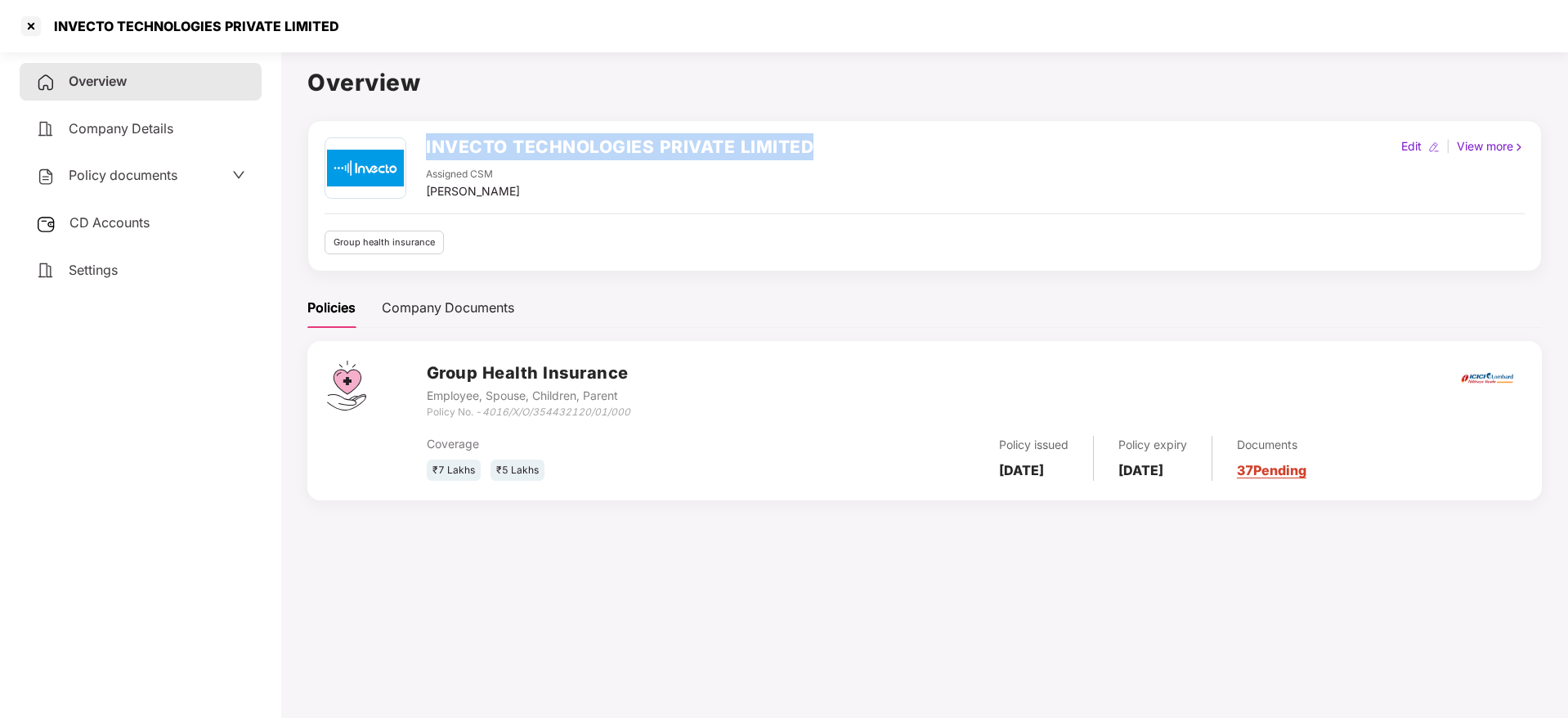
drag, startPoint x: 425, startPoint y: 149, endPoint x: 838, endPoint y: 131, distance: 413.4
click at [838, 131] on div "INVECTO TECHNOLOGIES PRIVATE LIMITED Assigned CSM Taj Ahmad Edit | View more Gr…" at bounding box center [924, 196] width 1234 height 152
copy h2 "INVECTO TECHNOLOGIES PRIVATE LIMITED"
click at [1306, 471] on link "37 Pending" at bounding box center [1271, 470] width 70 height 16
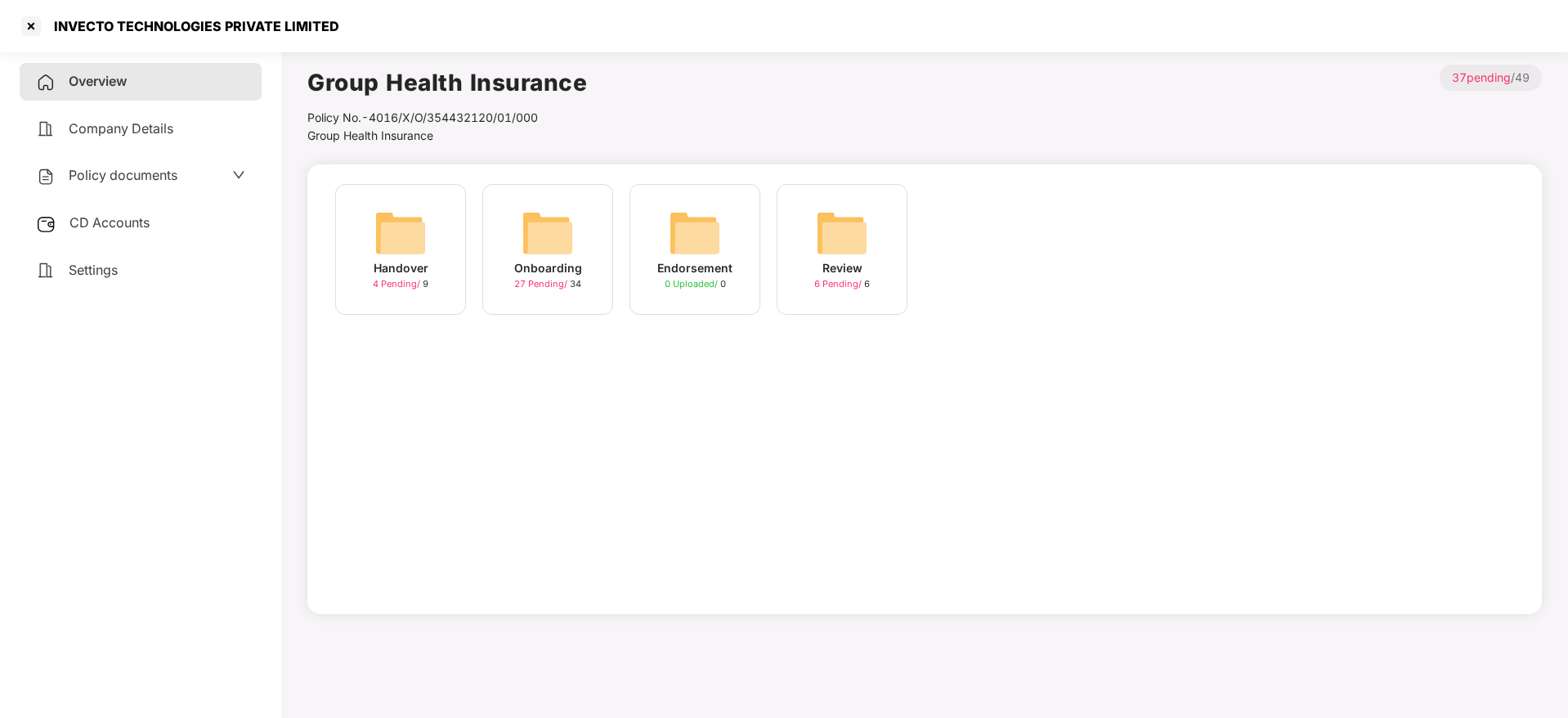
click at [570, 226] on img at bounding box center [548, 233] width 52 height 52
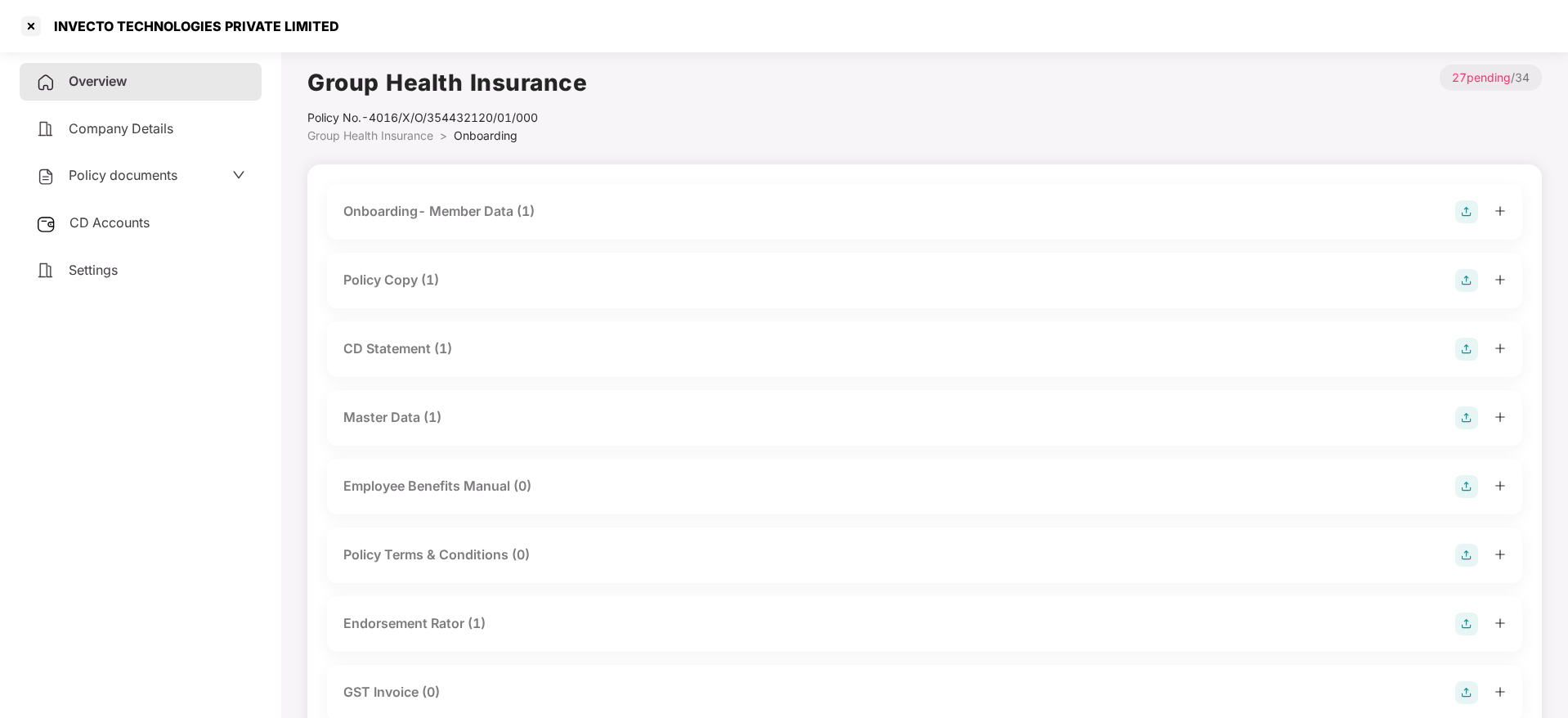
click at [406, 274] on div "Policy Copy (1)" at bounding box center [391, 280] width 96 height 20
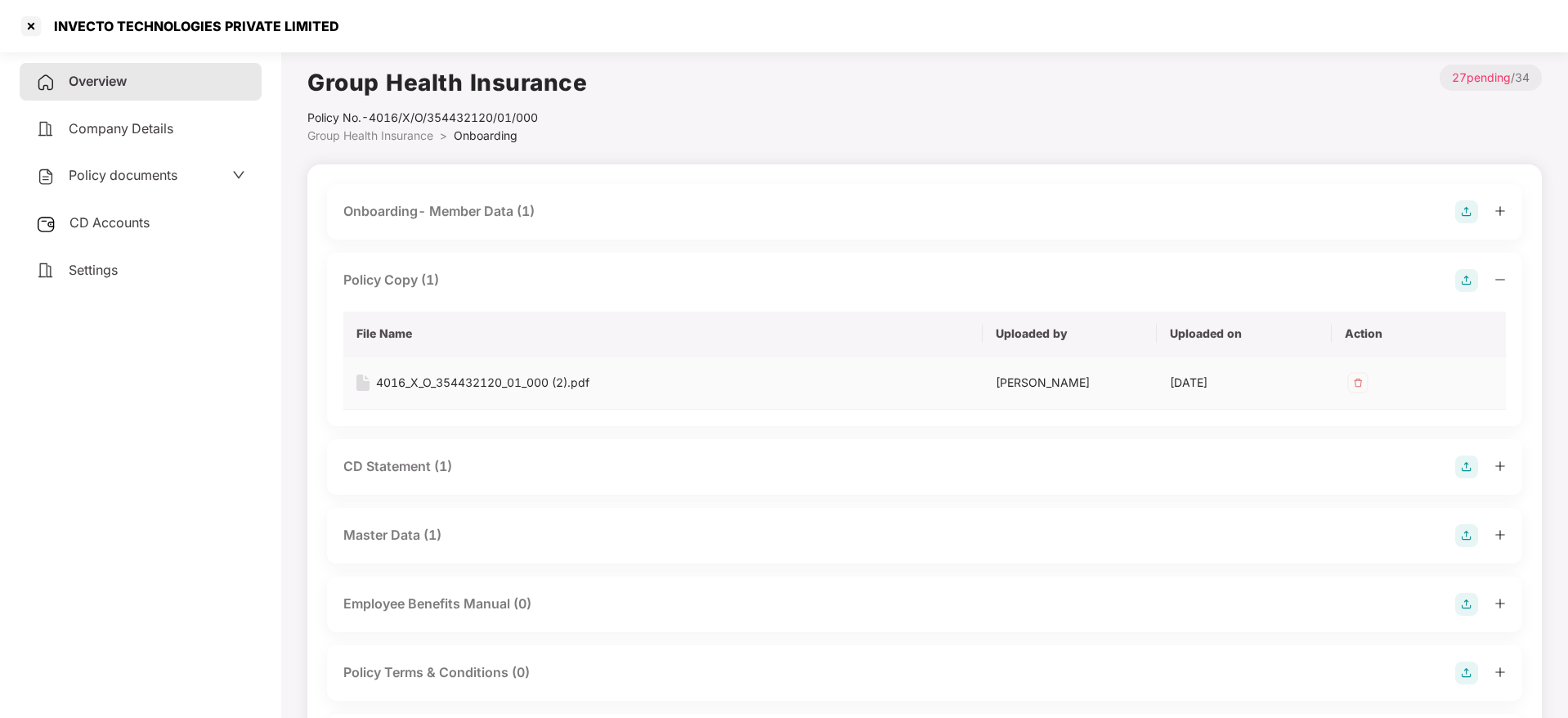
click at [457, 379] on div "4016_X_O_354432120_01_000 (2).pdf" at bounding box center [483, 382] width 214 height 18
click at [33, 24] on div at bounding box center [30, 26] width 26 height 26
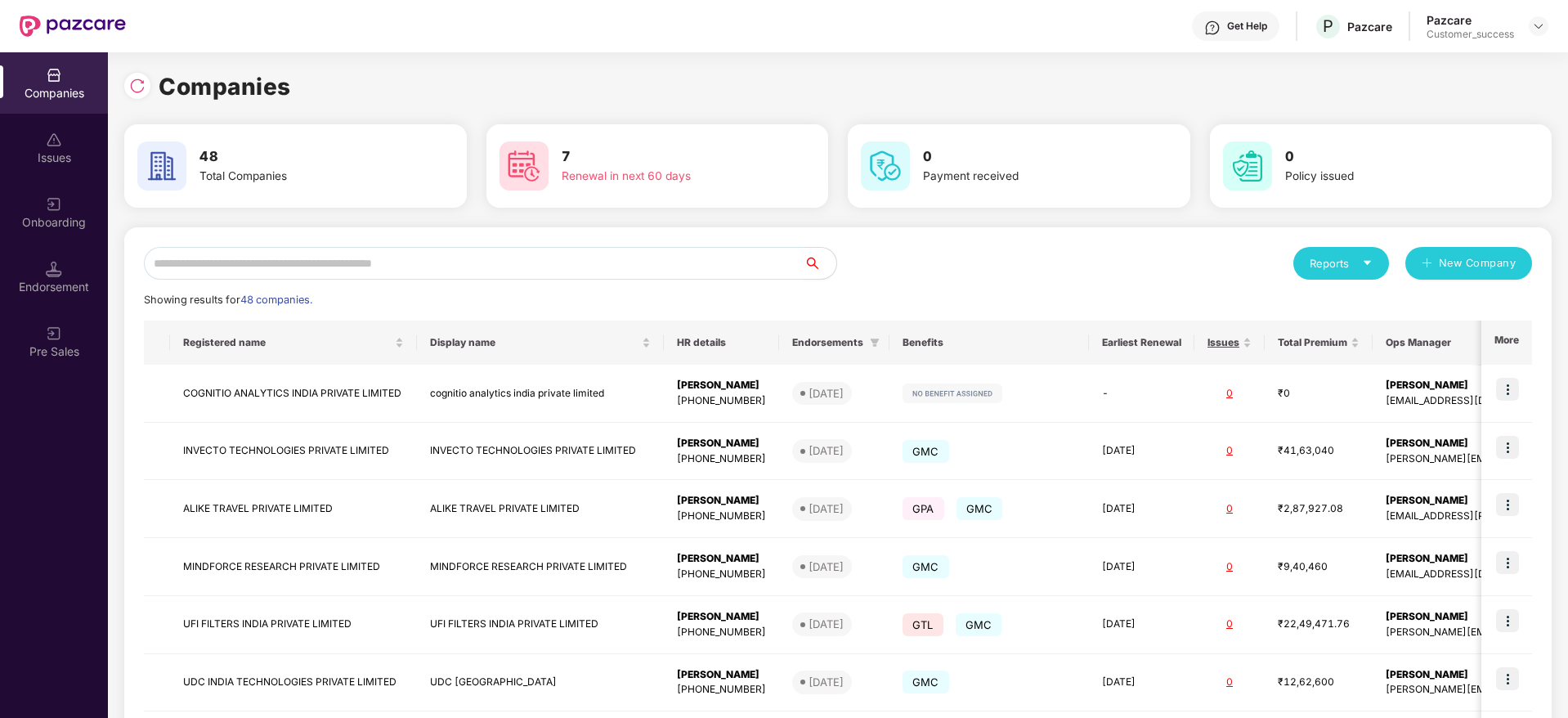
click at [225, 254] on input "text" at bounding box center [474, 263] width 660 height 33
type input "*"
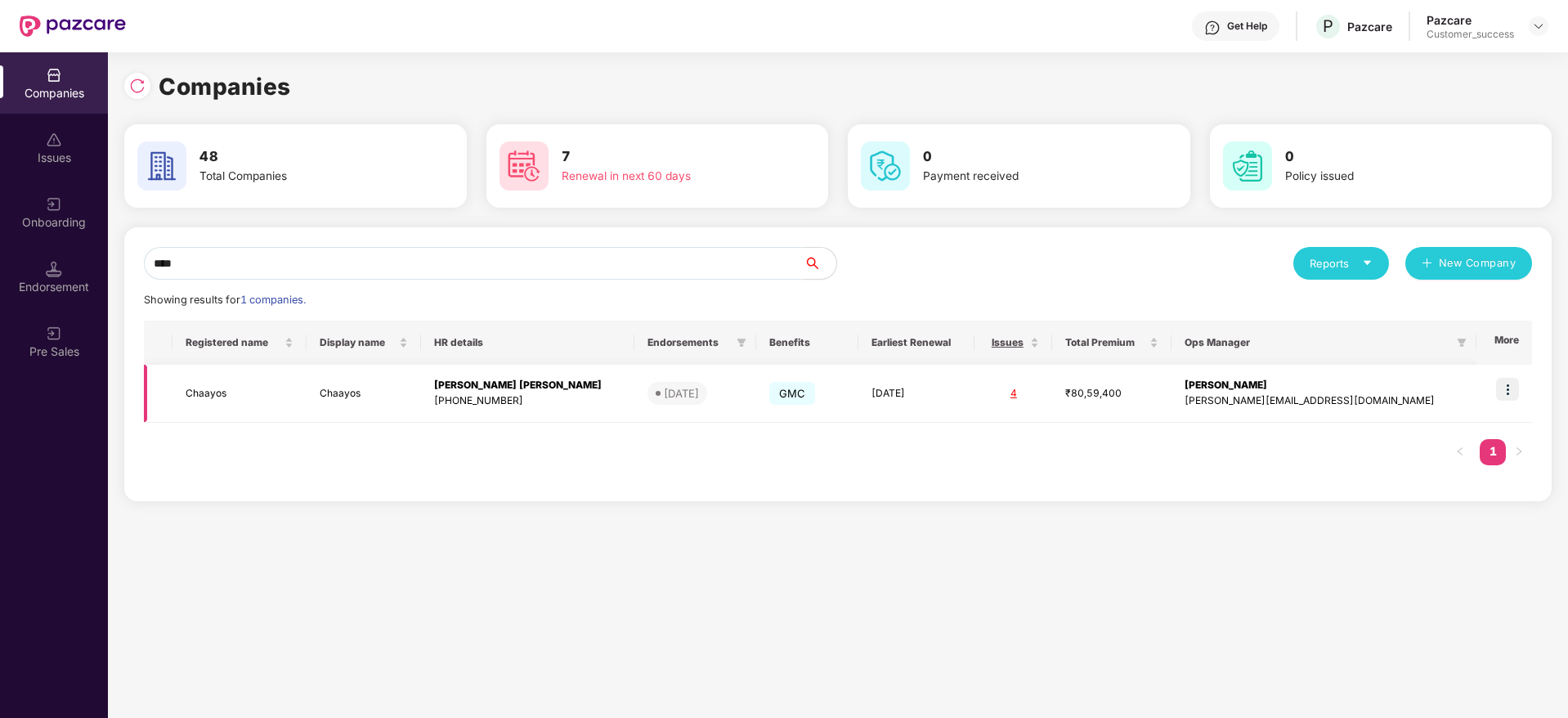
type input "****"
click at [1506, 396] on img at bounding box center [1507, 389] width 23 height 23
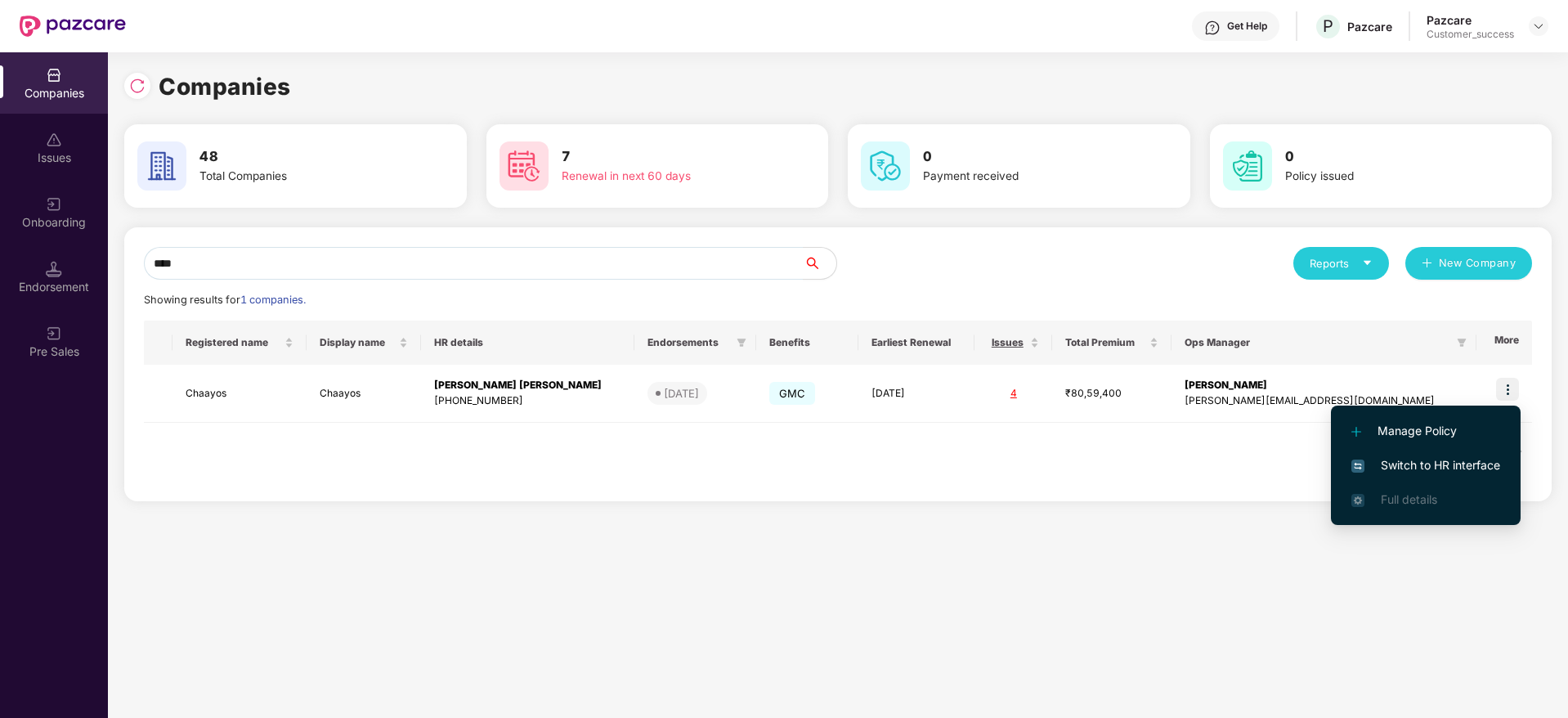
click at [1398, 463] on span "Switch to HR interface" at bounding box center [1425, 465] width 149 height 18
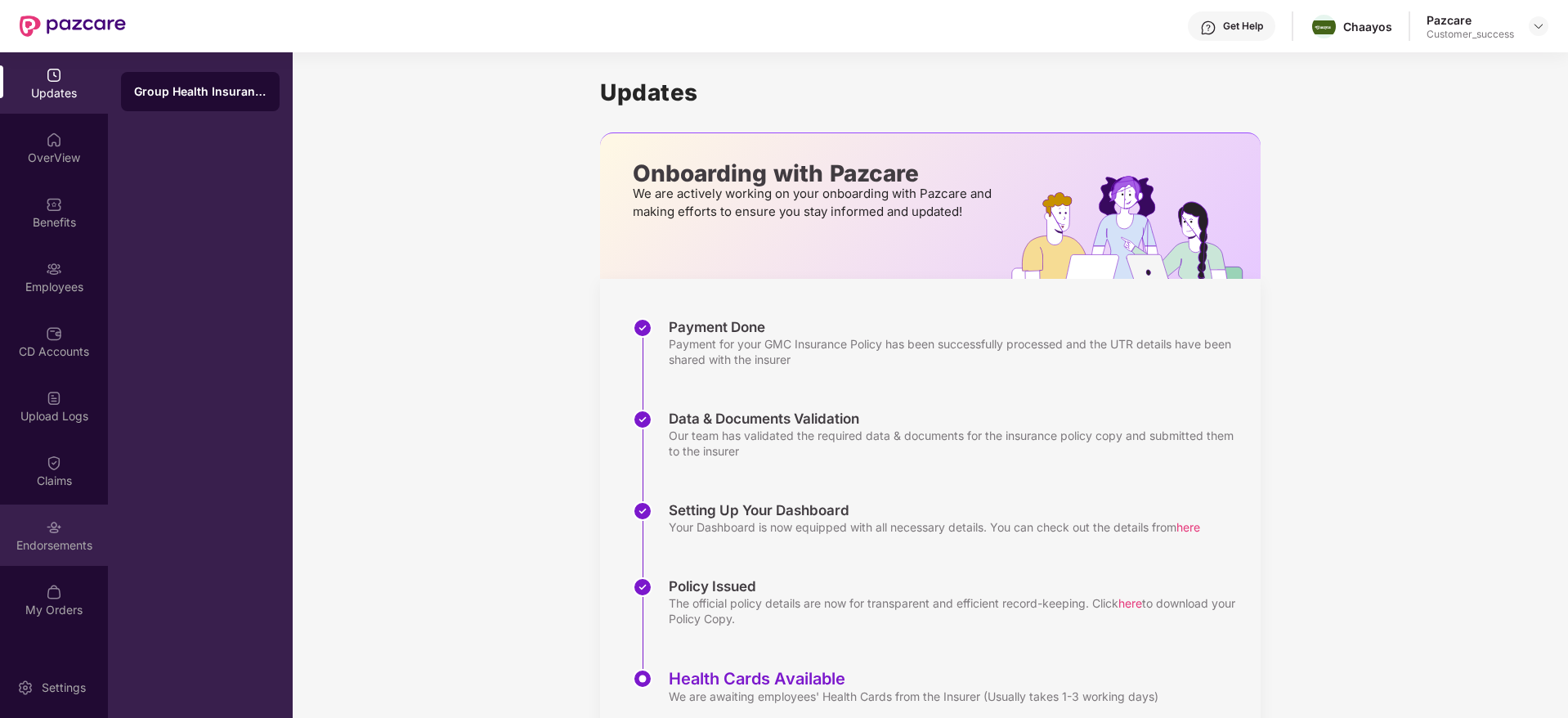
click at [56, 525] on img at bounding box center [53, 527] width 16 height 16
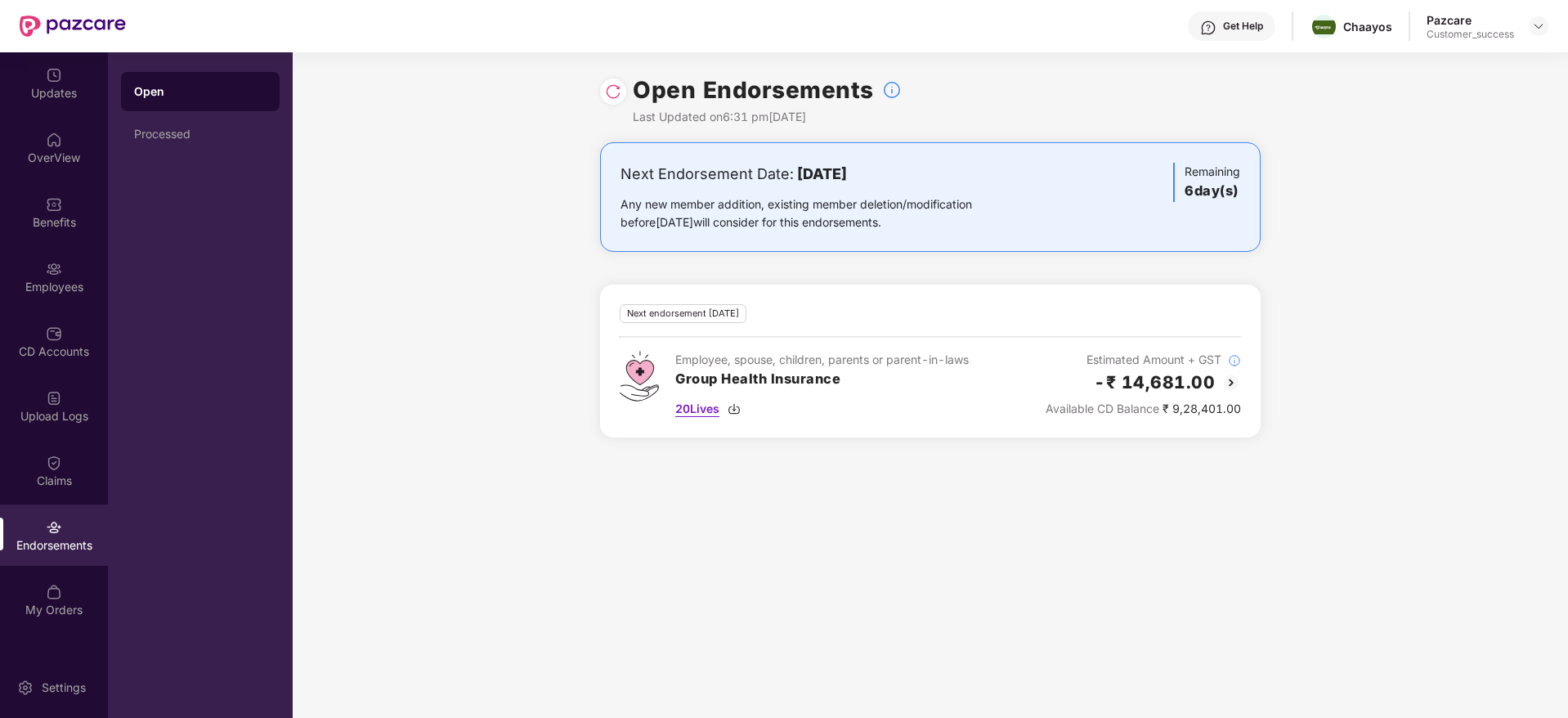
click at [729, 402] on div "20 Lives" at bounding box center [822, 408] width 294 height 18
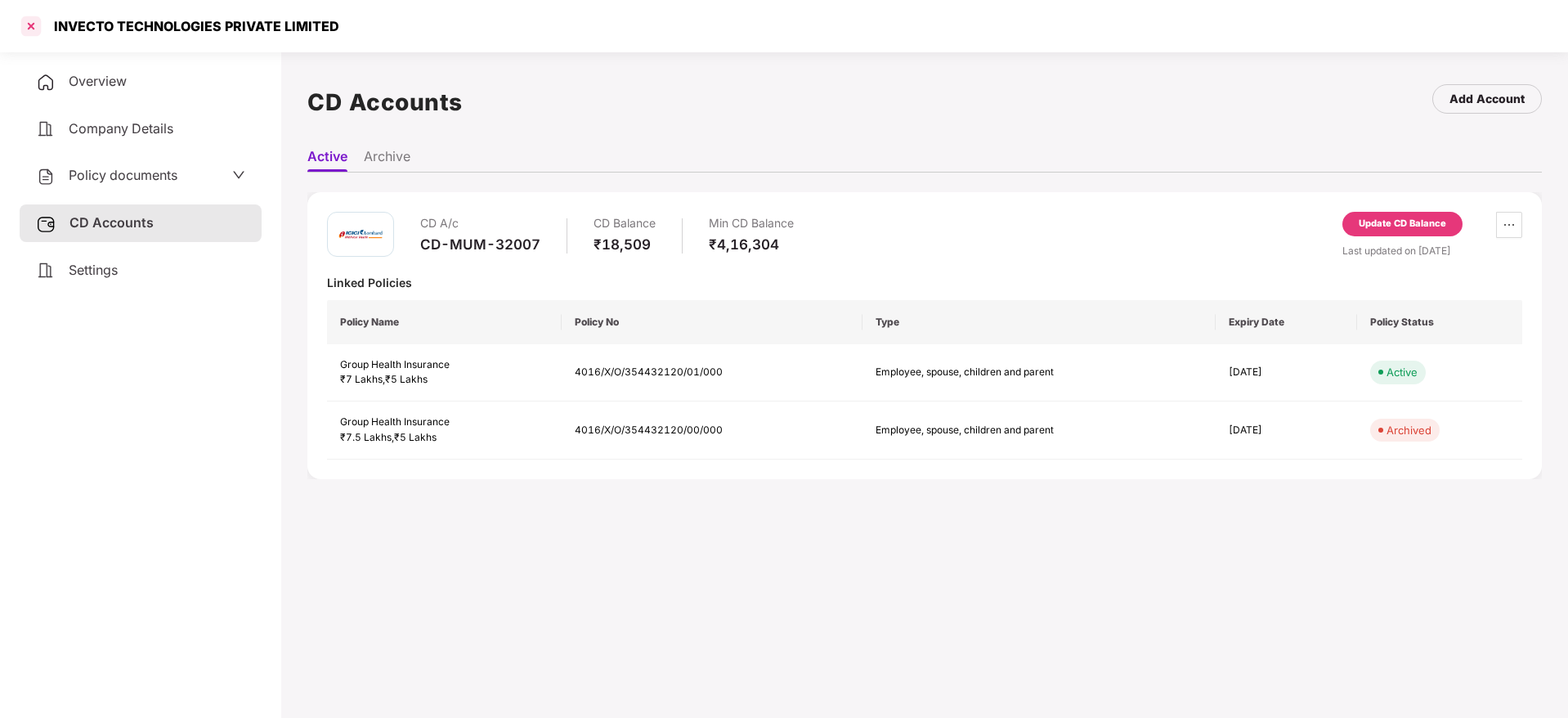
click at [32, 24] on div at bounding box center [30, 26] width 26 height 26
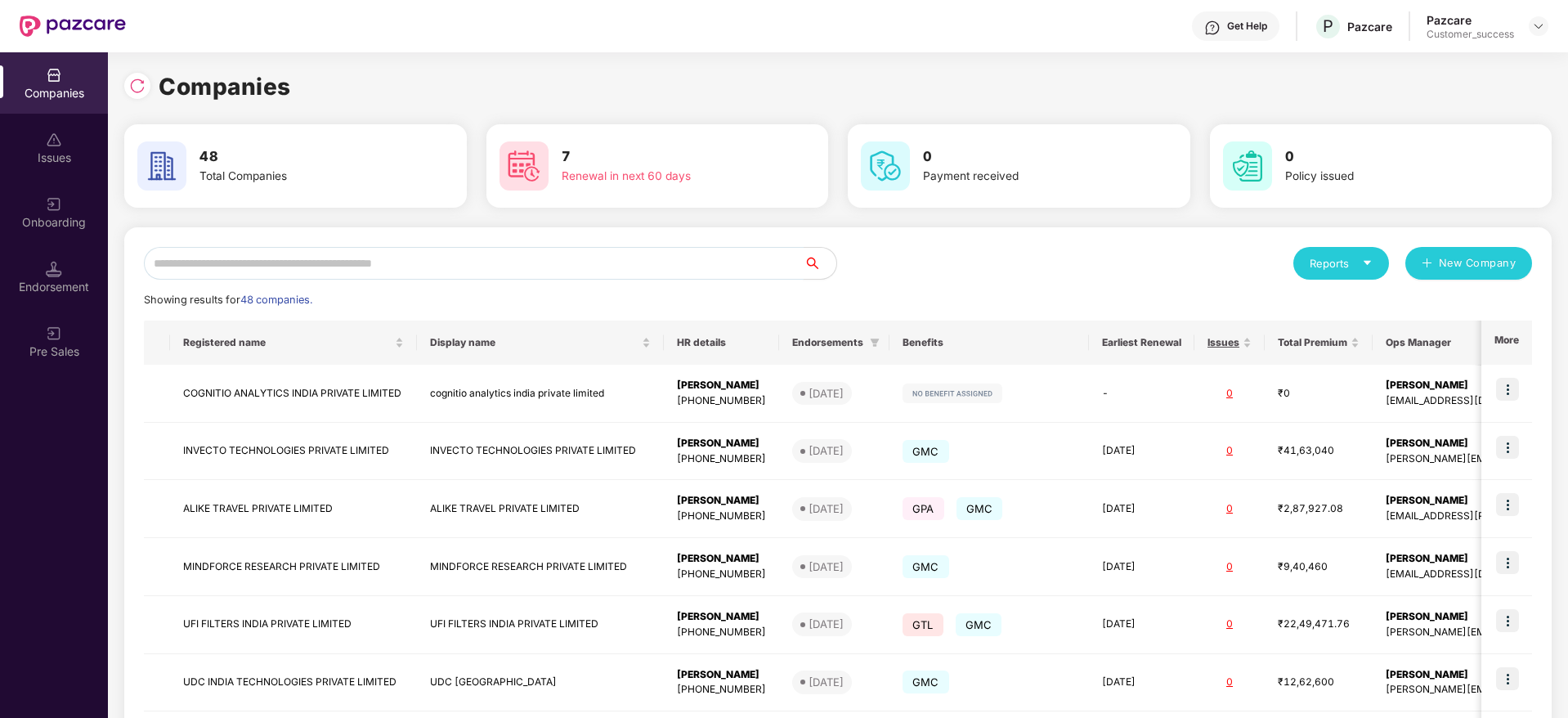
click at [366, 265] on input "text" at bounding box center [474, 263] width 660 height 33
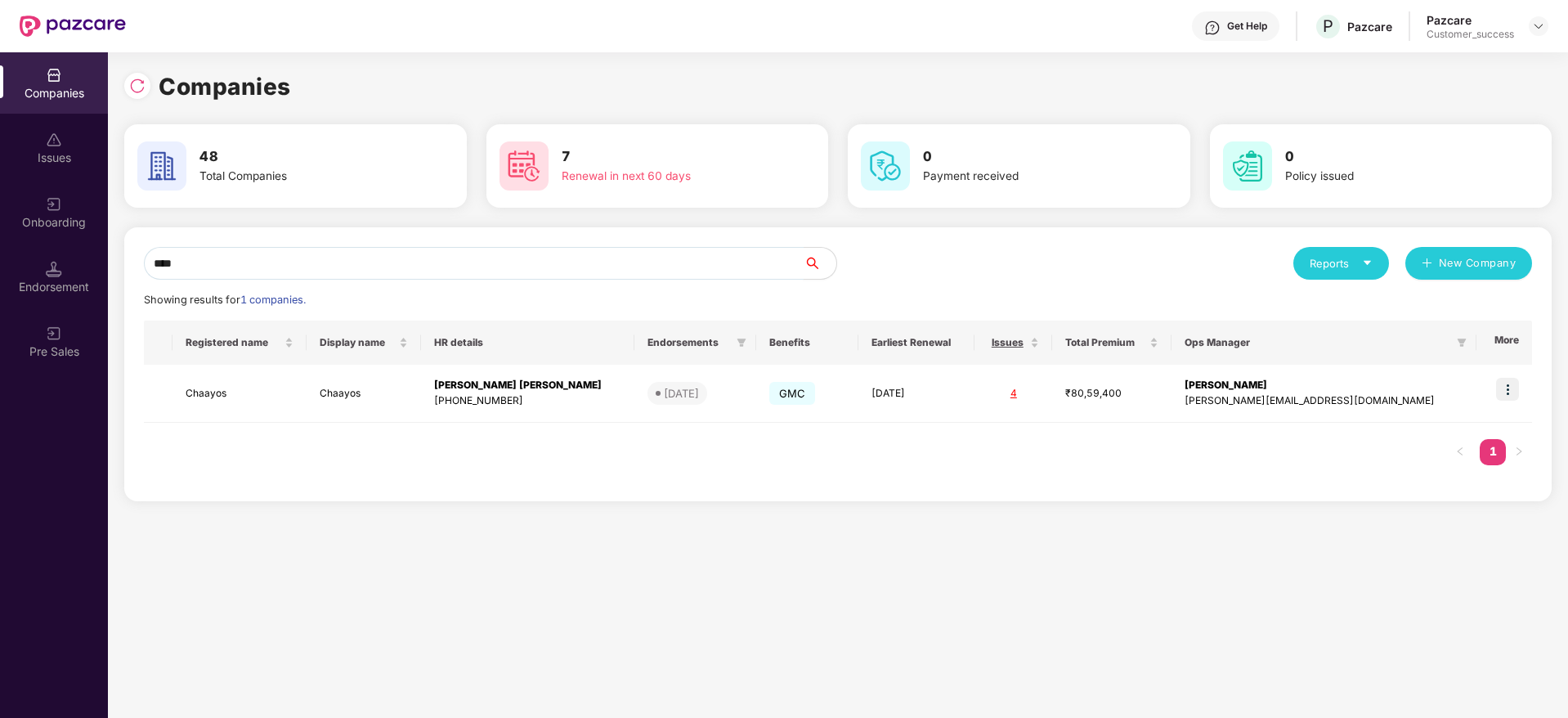
type input "****"
click at [1540, 32] on img at bounding box center [1539, 26] width 13 height 13
click at [1442, 62] on div "Admin view" at bounding box center [1463, 65] width 213 height 32
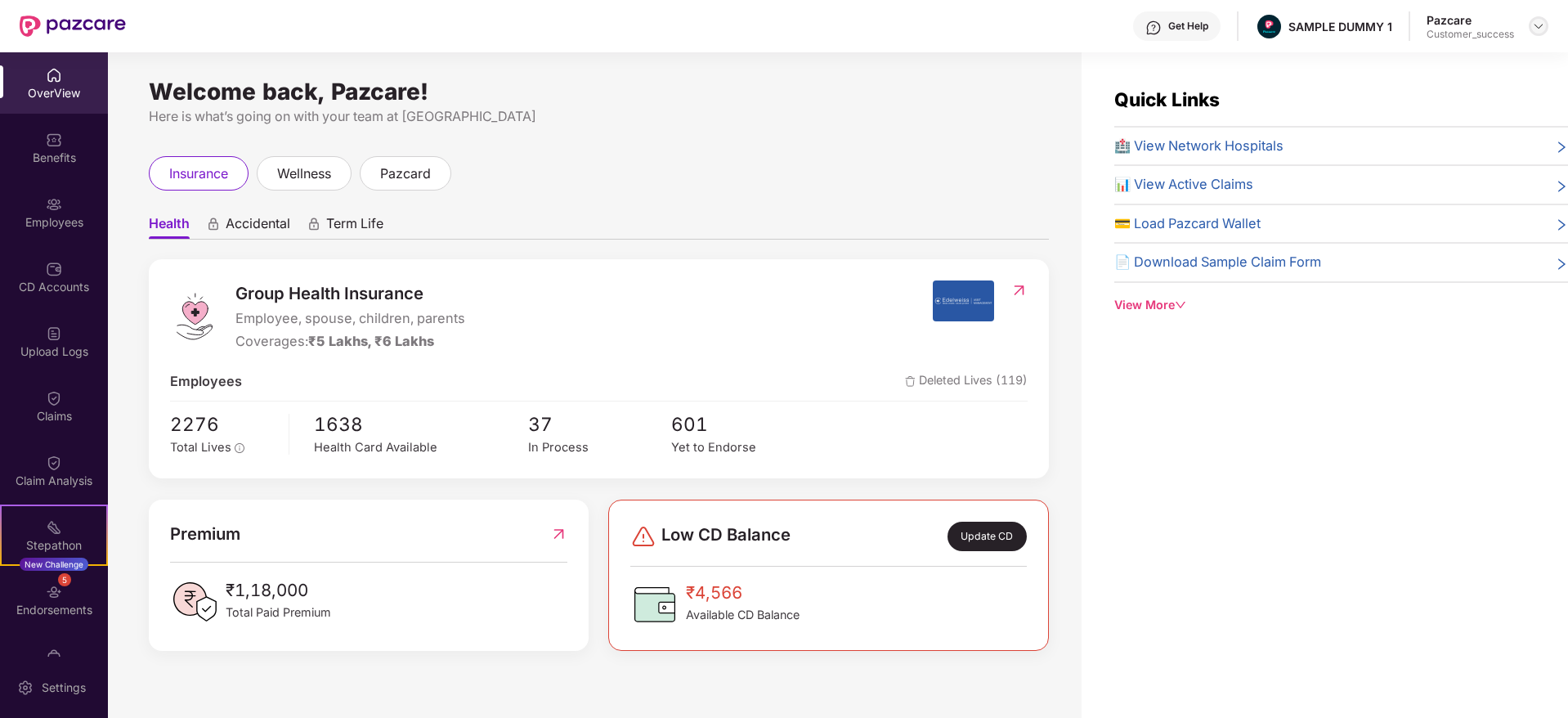
click at [1542, 28] on img at bounding box center [1539, 26] width 13 height 13
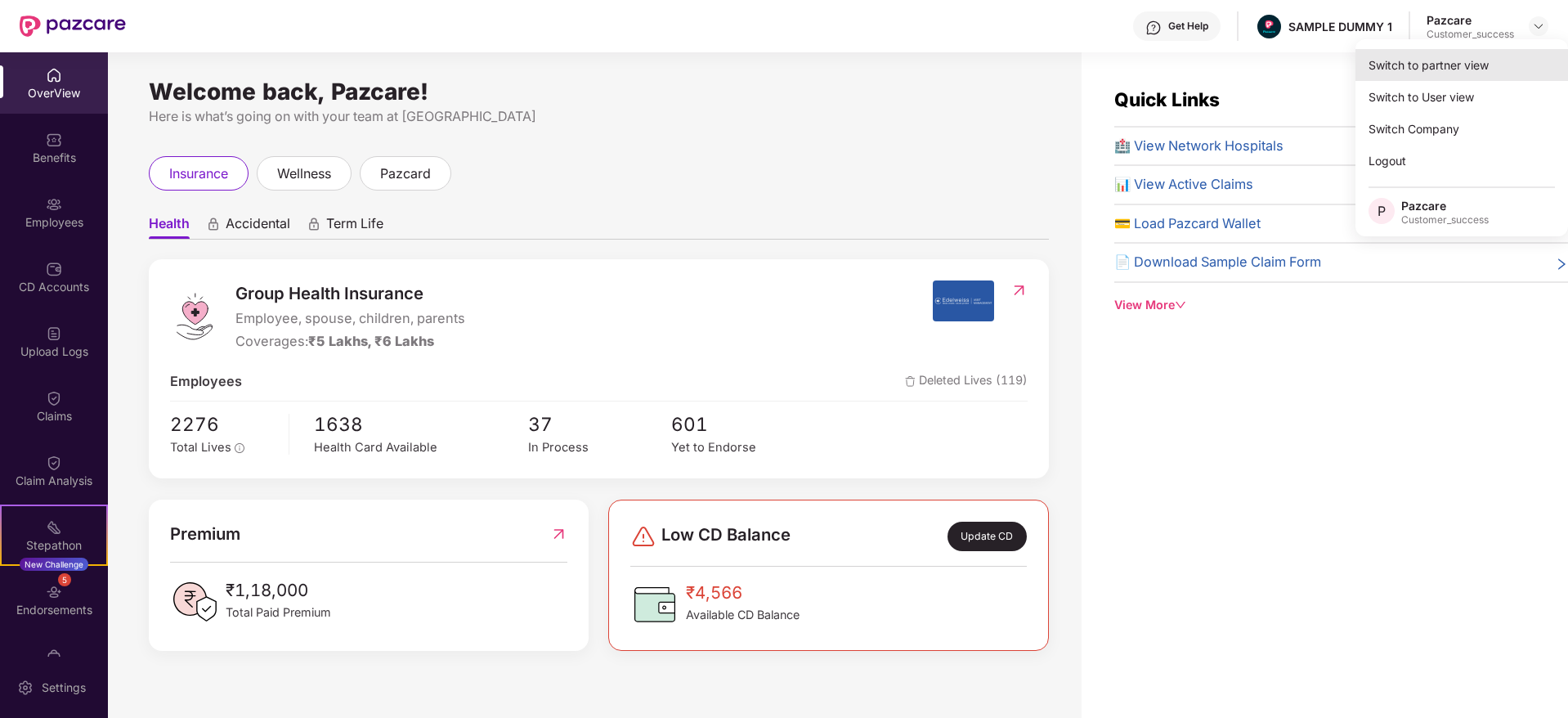
click at [1429, 70] on div "Switch to partner view" at bounding box center [1461, 65] width 213 height 32
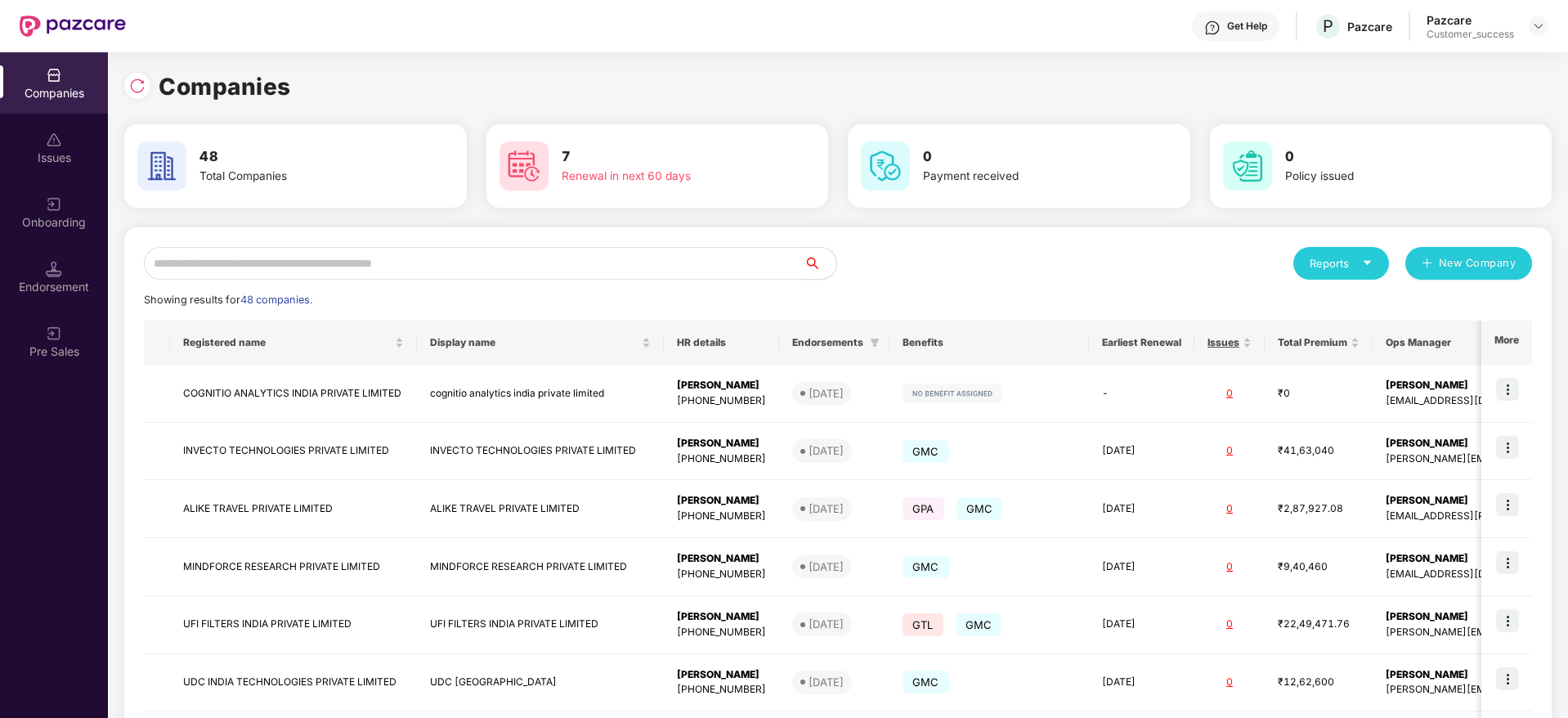
click at [511, 270] on input "text" at bounding box center [474, 263] width 660 height 33
click at [1513, 619] on img at bounding box center [1507, 620] width 23 height 23
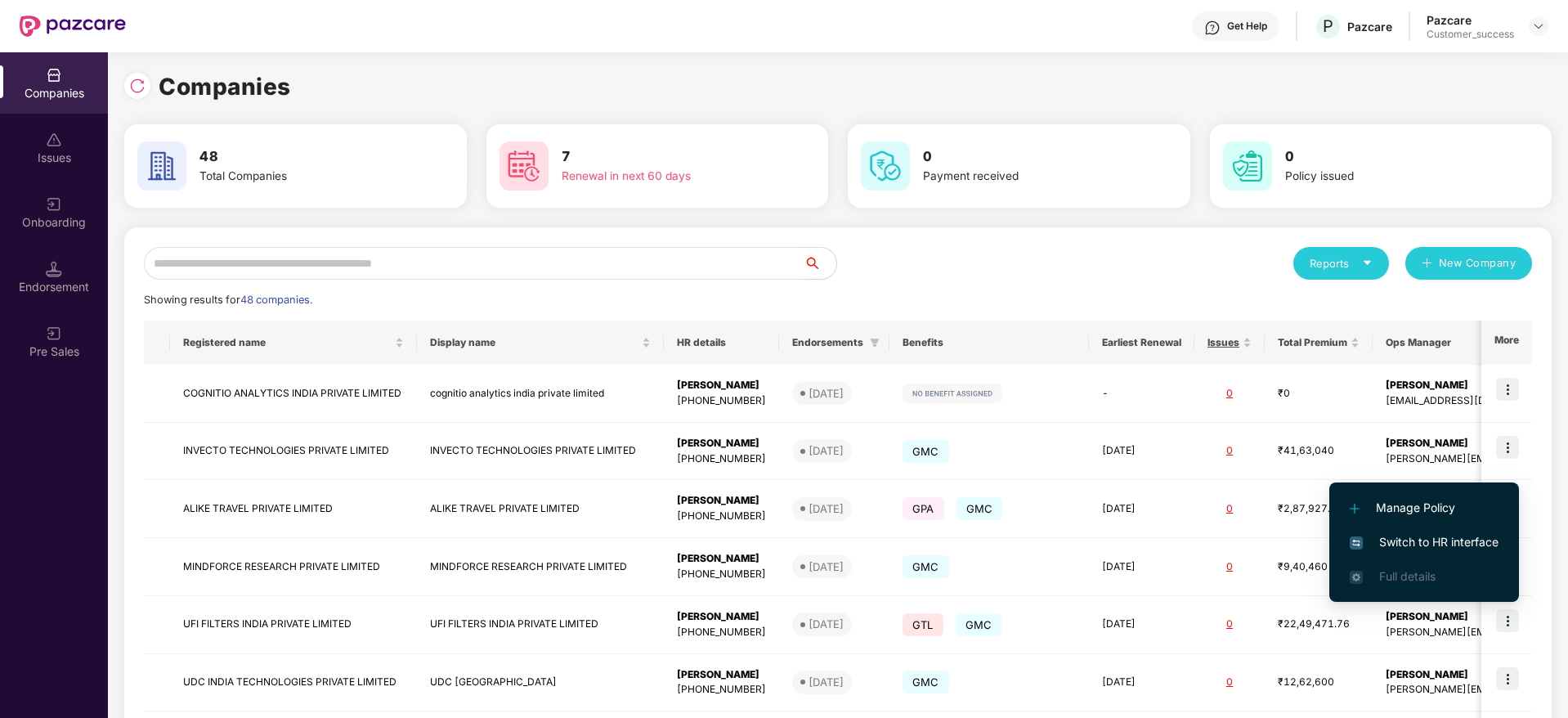
click at [1439, 537] on span "Switch to HR interface" at bounding box center [1423, 542] width 149 height 18
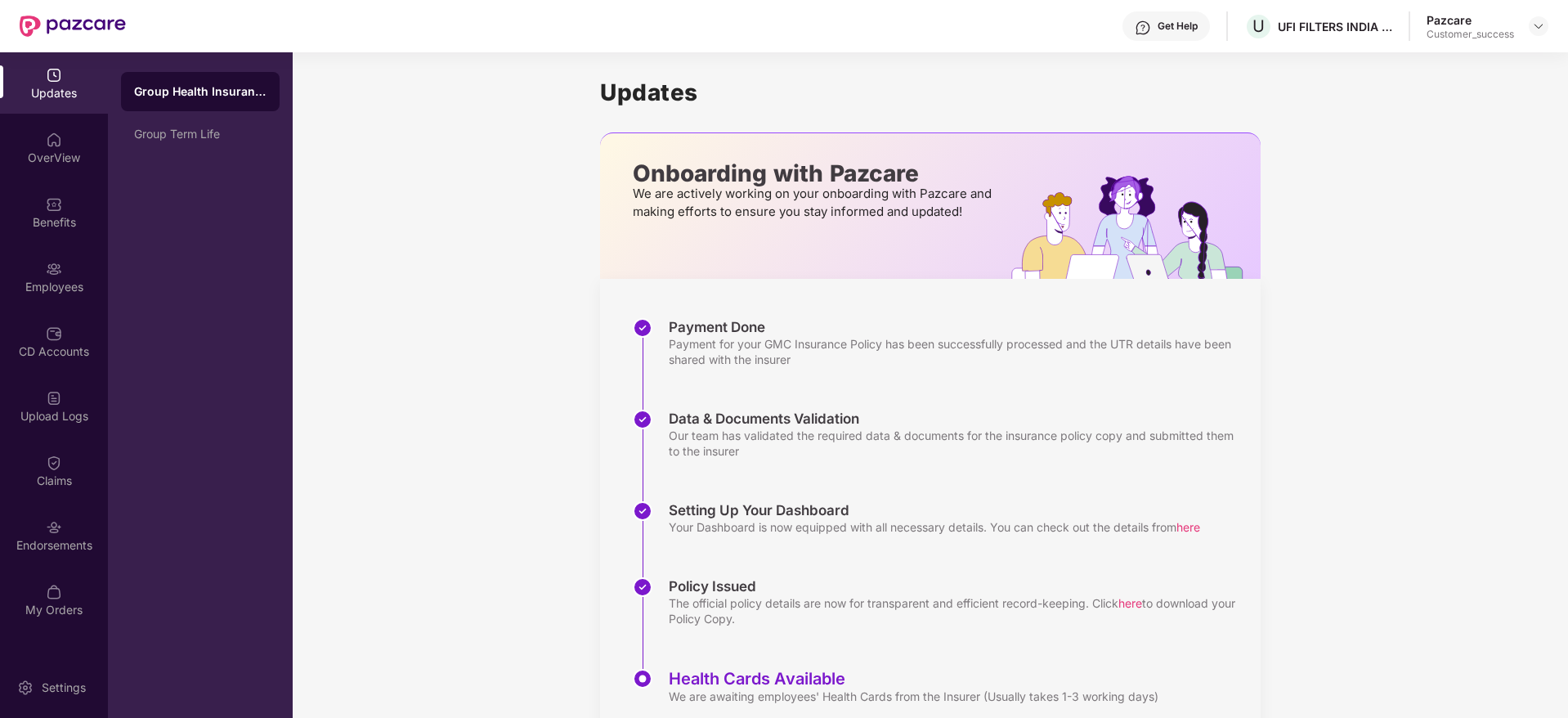
click at [50, 271] on img at bounding box center [53, 269] width 16 height 16
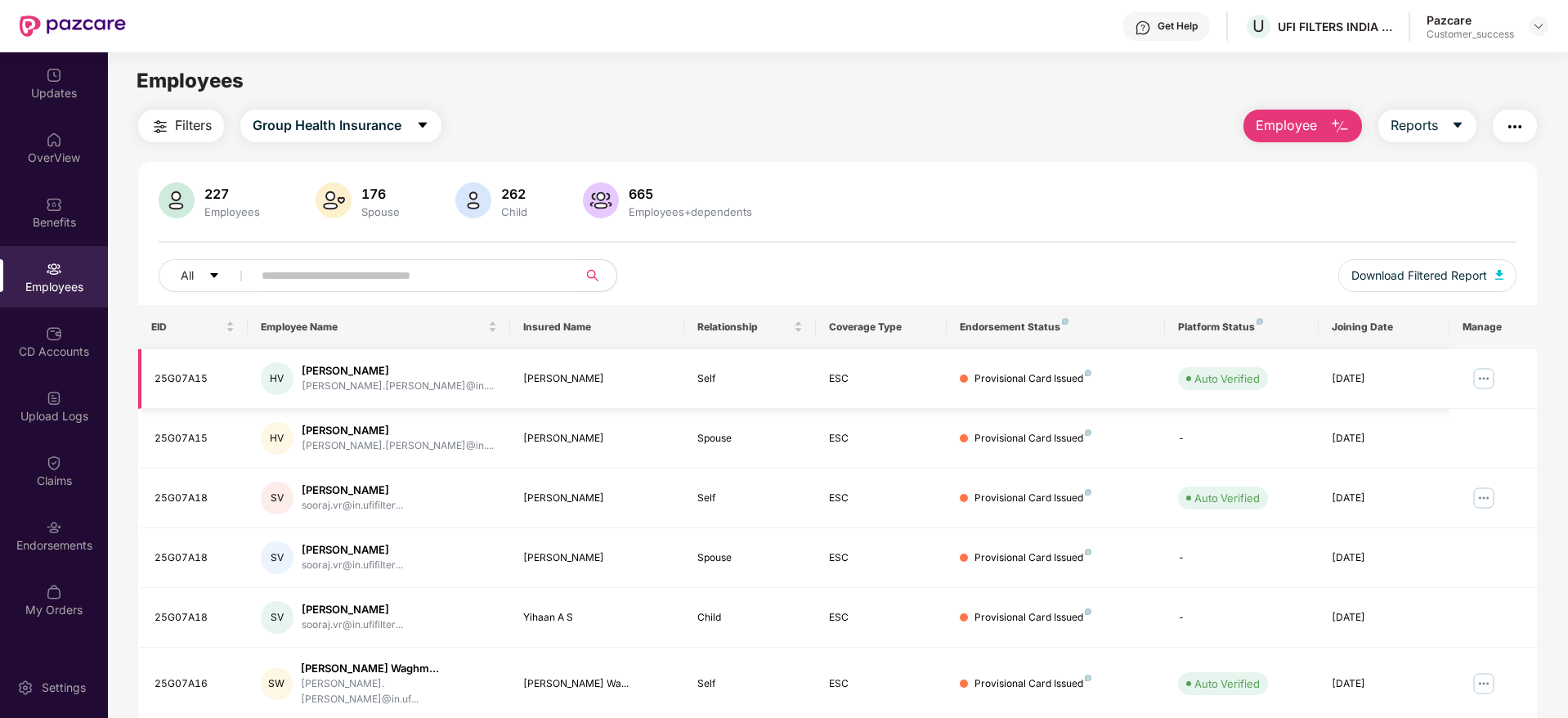
click at [1483, 373] on img at bounding box center [1483, 378] width 26 height 26
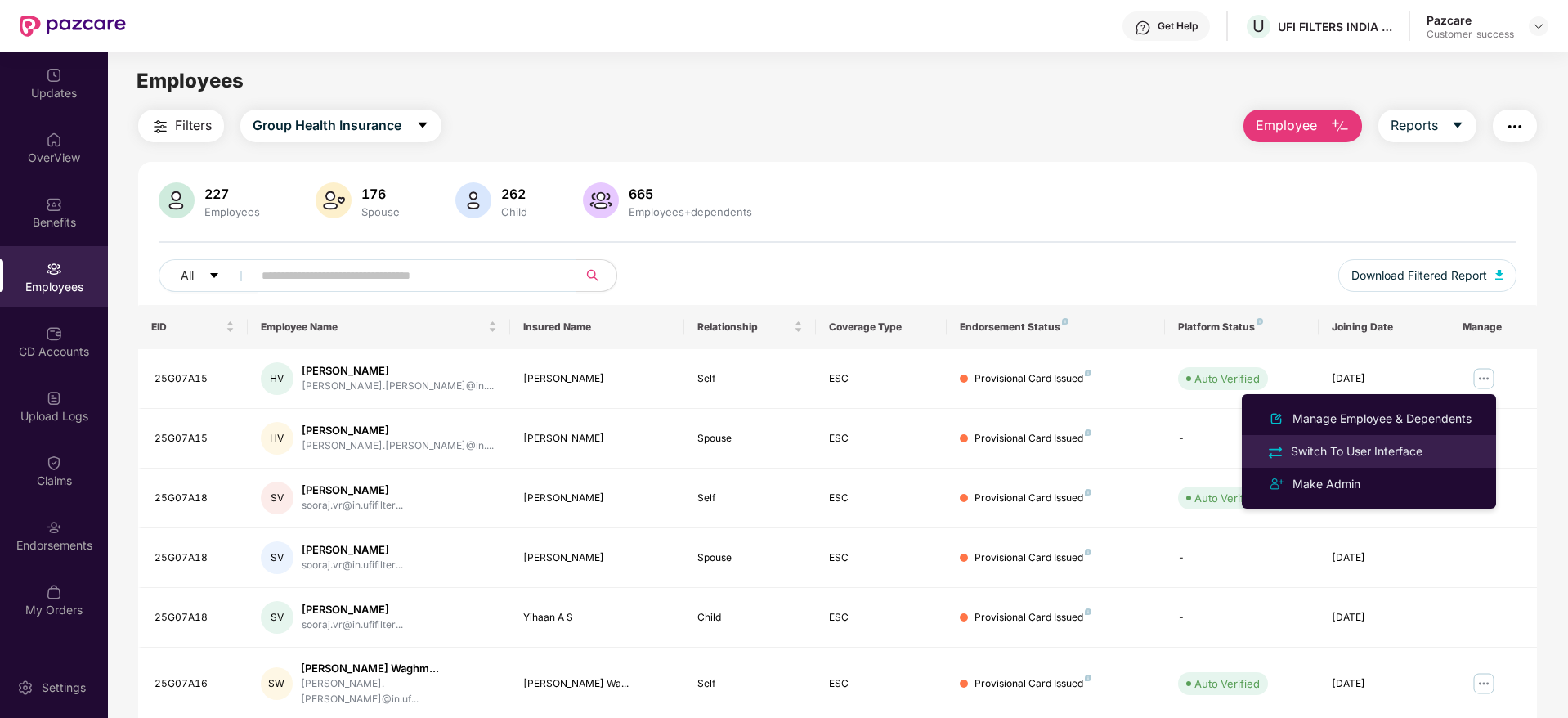
click at [1340, 439] on li "Switch To User Interface" at bounding box center [1369, 451] width 254 height 33
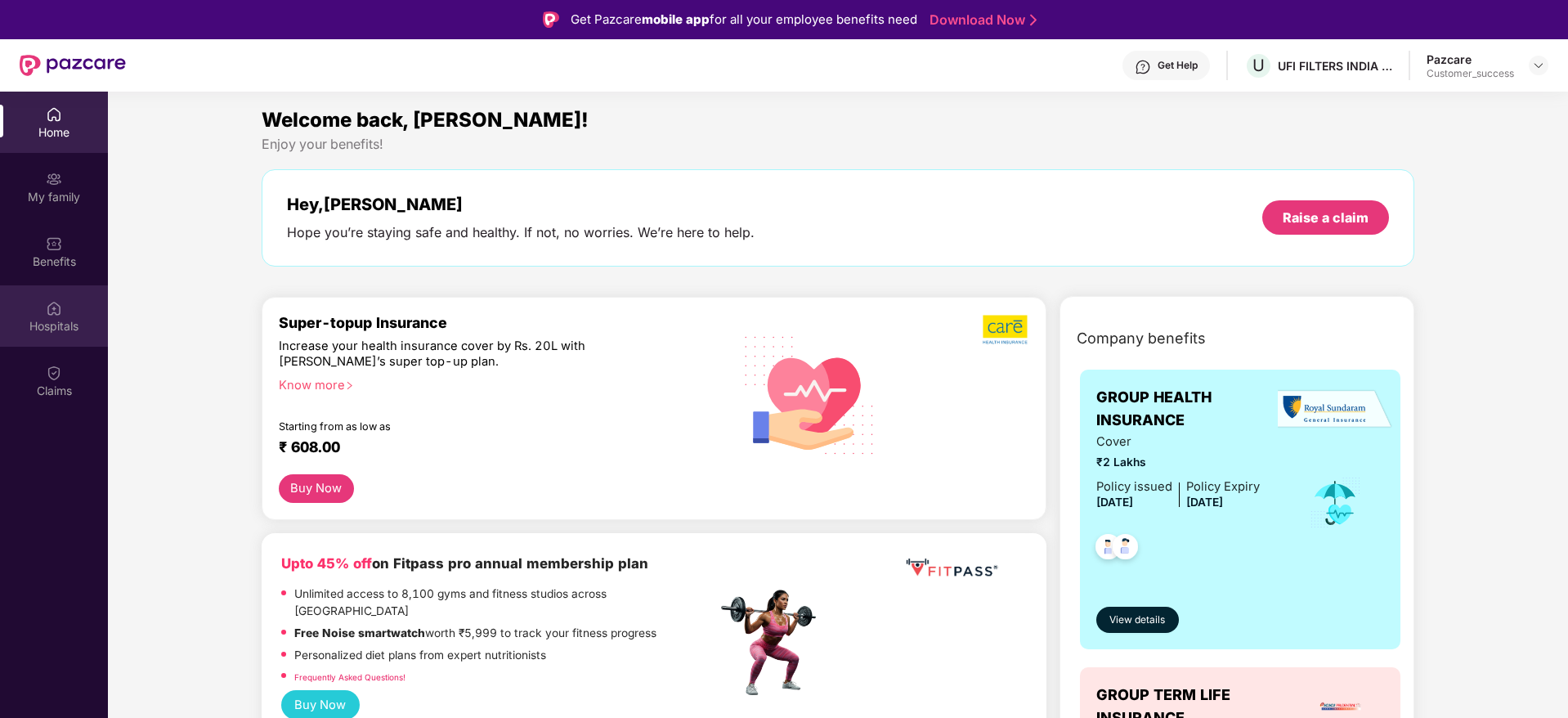
click at [56, 324] on div "Hospitals" at bounding box center [54, 326] width 108 height 16
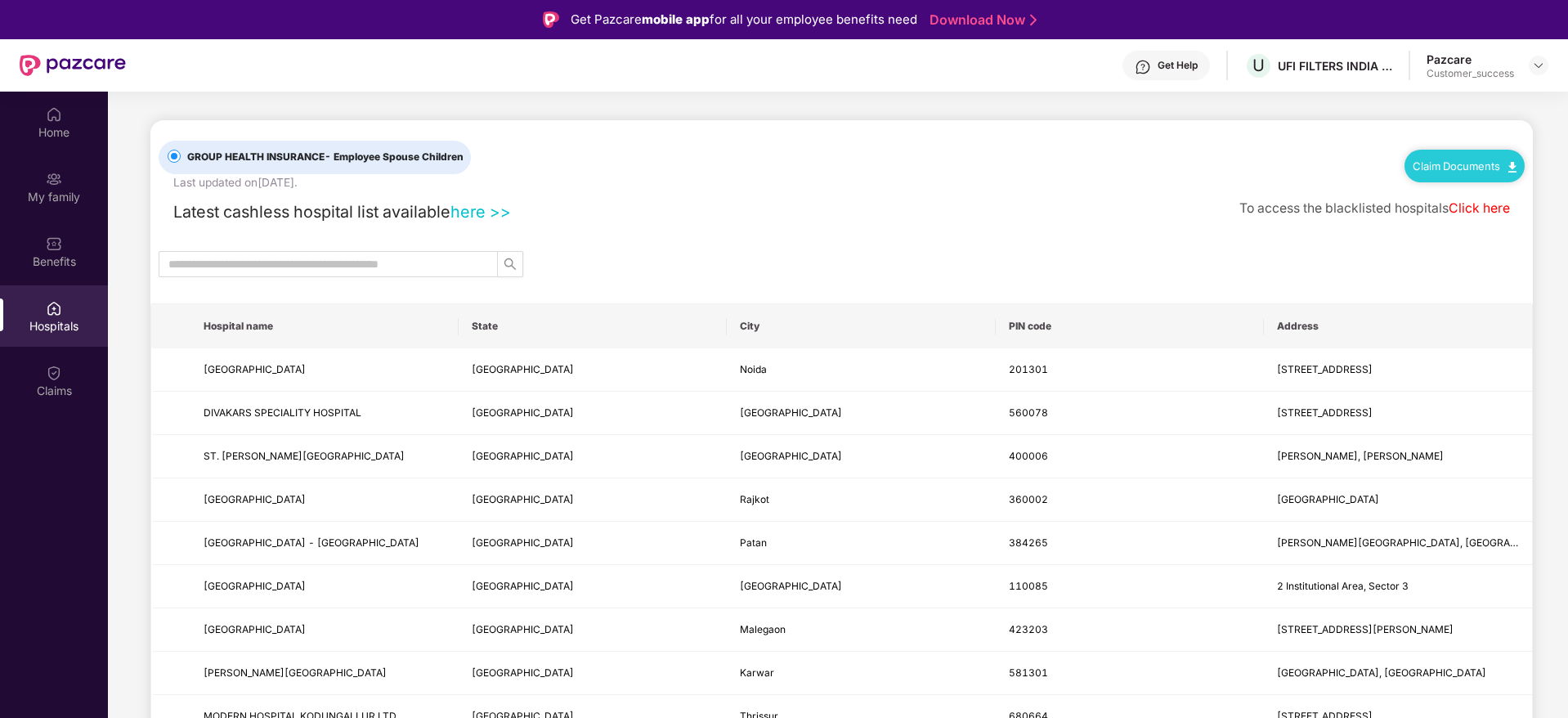
click at [1474, 204] on link "Click here" at bounding box center [1479, 208] width 61 height 15
